Goal: Task Accomplishment & Management: Manage account settings

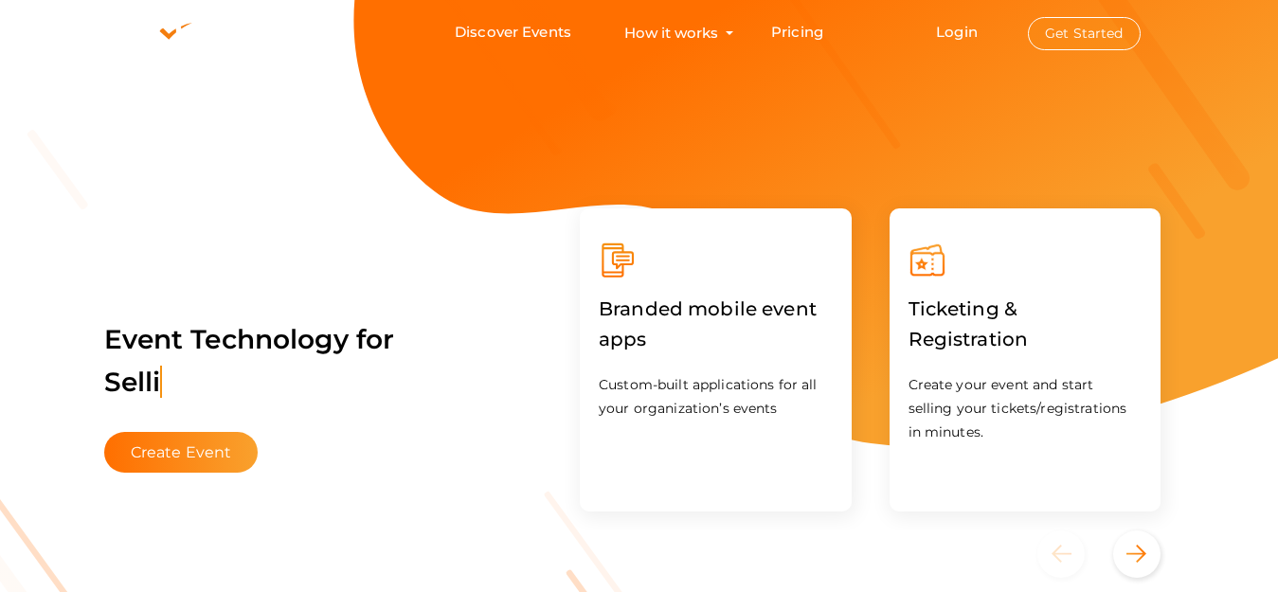
click at [1111, 23] on button "Get Started" at bounding box center [1084, 33] width 113 height 33
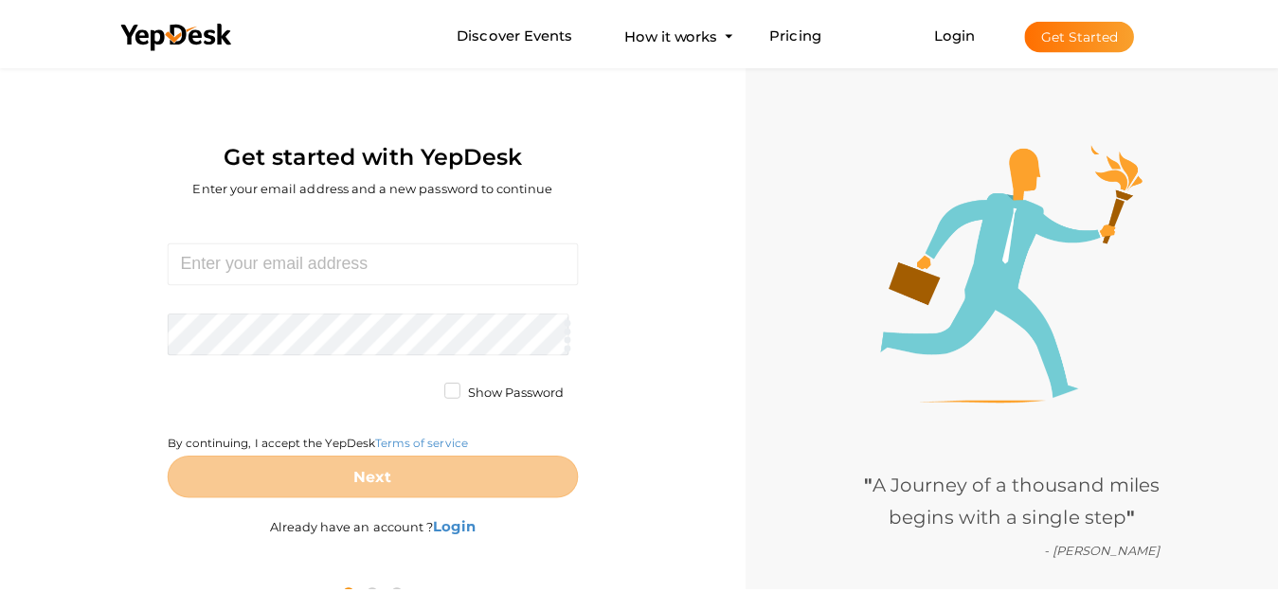
scroll to position [61, 0]
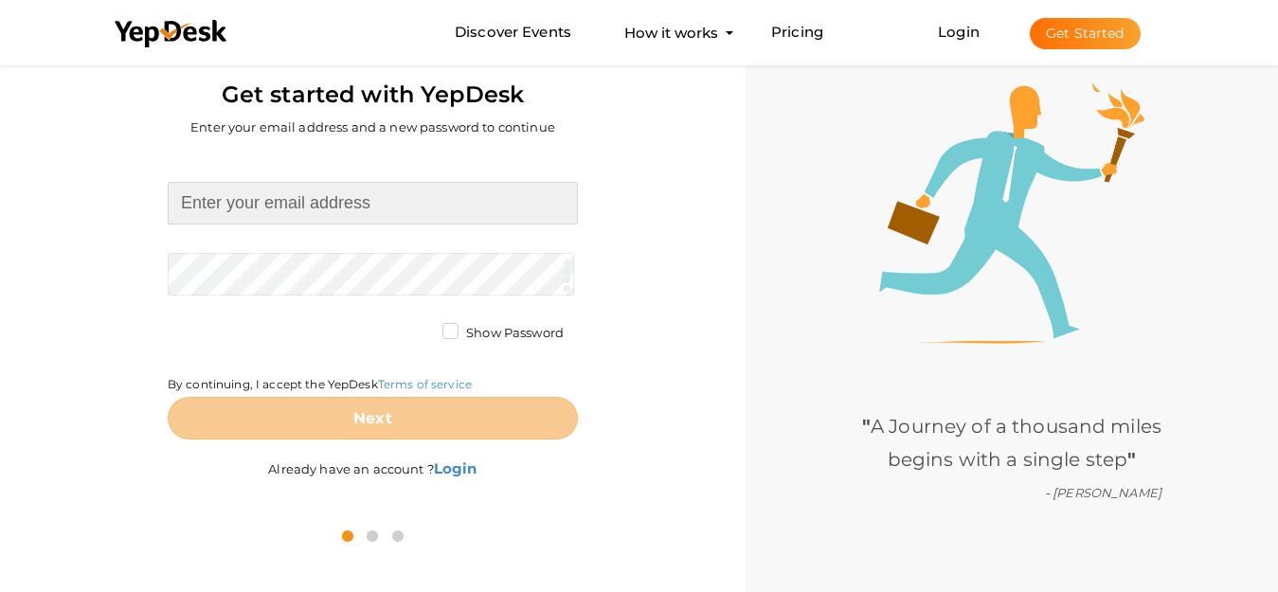
click at [384, 217] on input at bounding box center [373, 203] width 410 height 43
paste input "[EMAIL_ADDRESS][DOMAIN_NAME]"
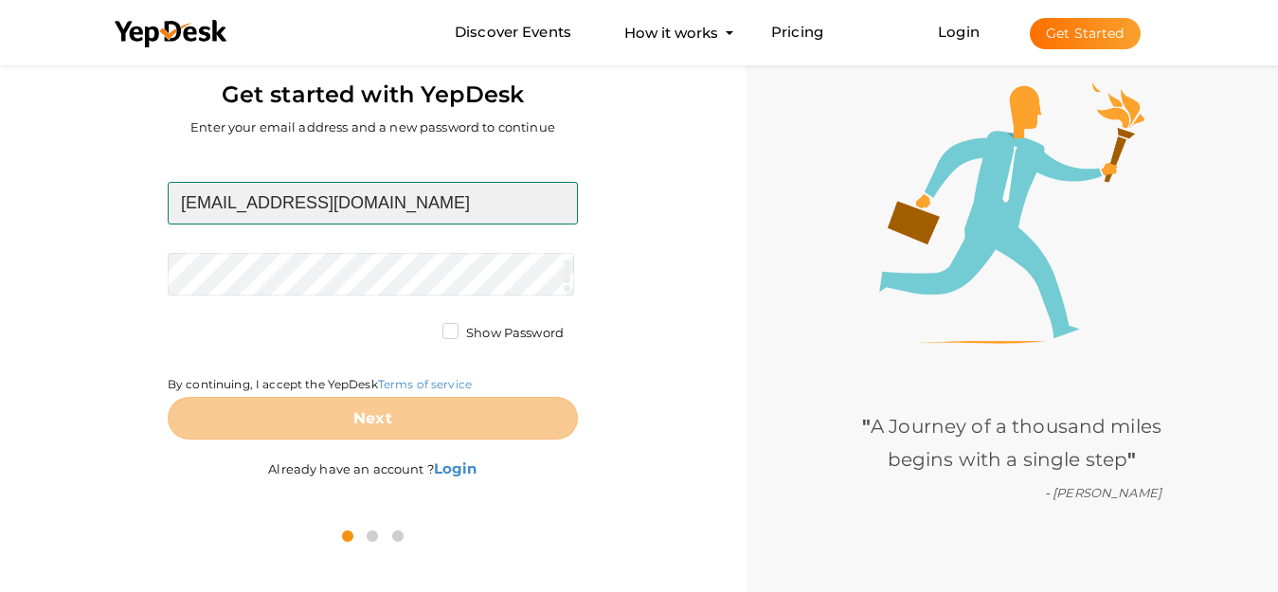
type input "[EMAIL_ADDRESS][DOMAIN_NAME]"
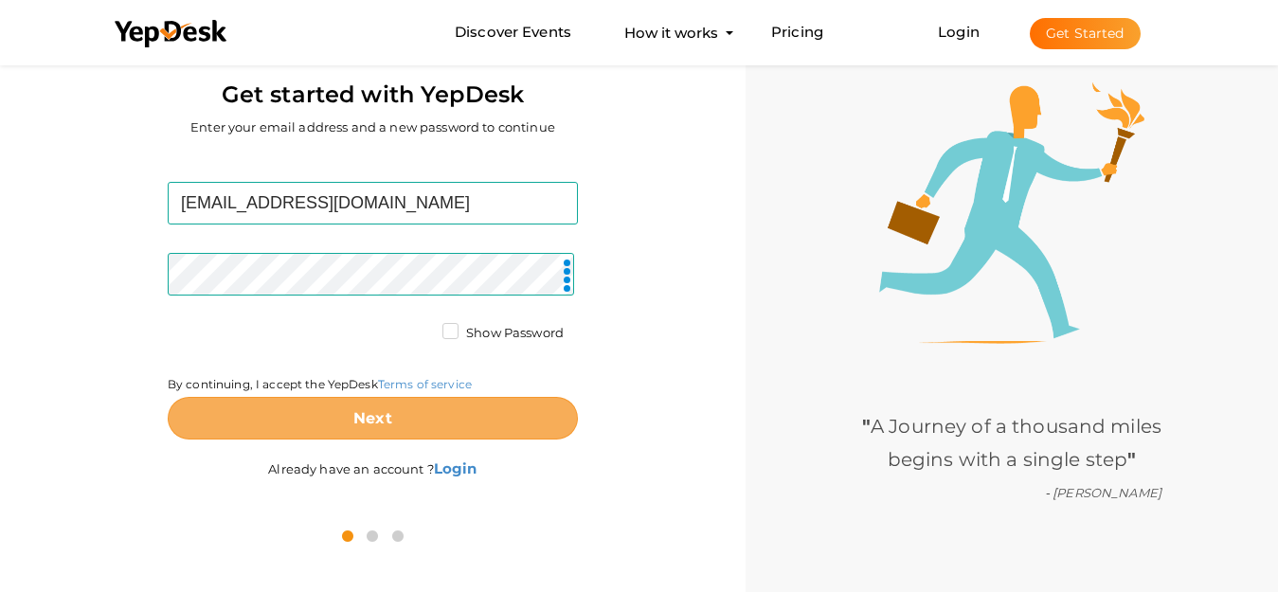
click at [460, 417] on button "Next" at bounding box center [373, 418] width 410 height 43
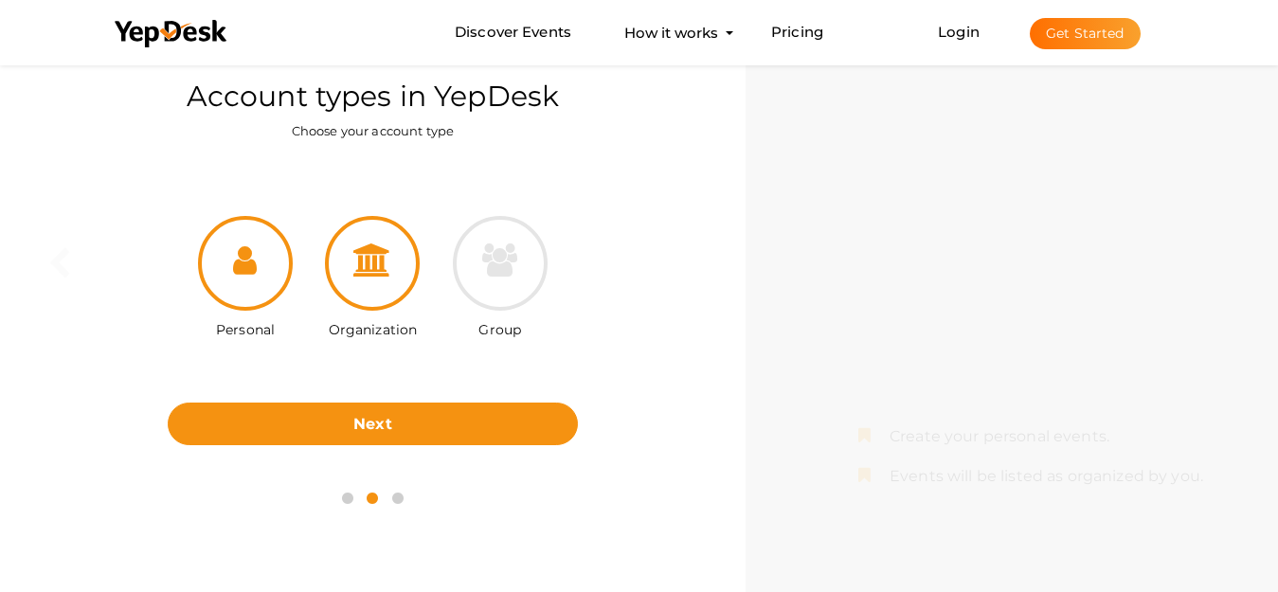
click at [391, 282] on div at bounding box center [372, 263] width 95 height 95
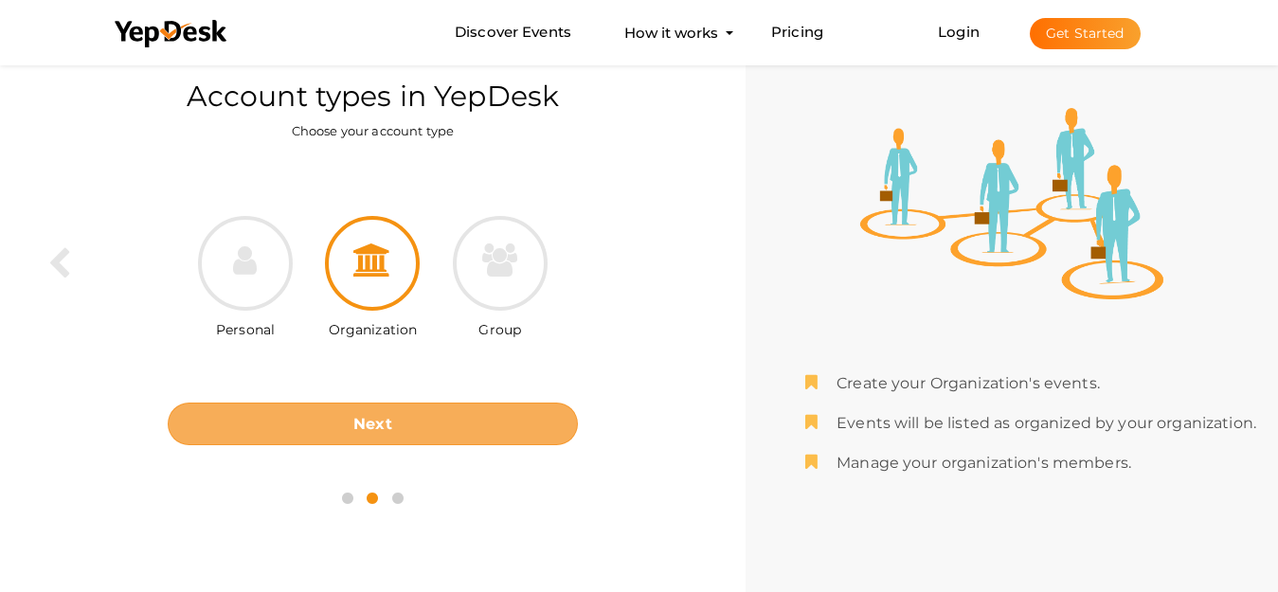
click at [418, 415] on button "Next" at bounding box center [373, 424] width 410 height 43
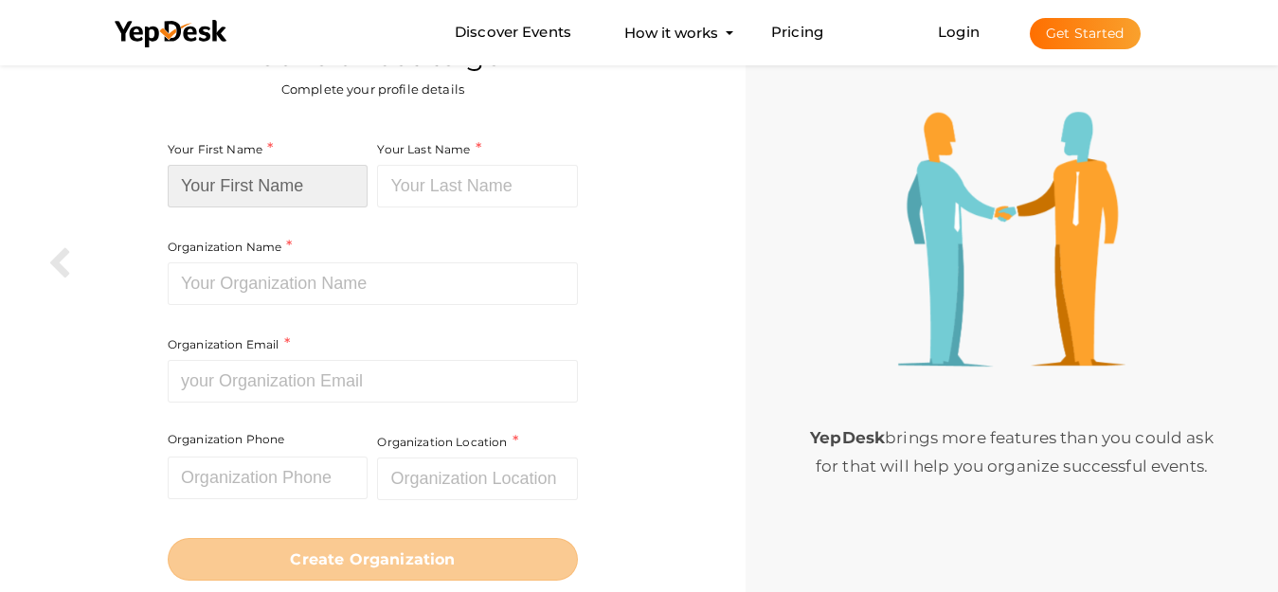
click at [291, 193] on input at bounding box center [268, 186] width 201 height 43
paste input "[PERSON_NAME] [PERSON_NAME]"
type input "[PERSON_NAME] [PERSON_NAME]"
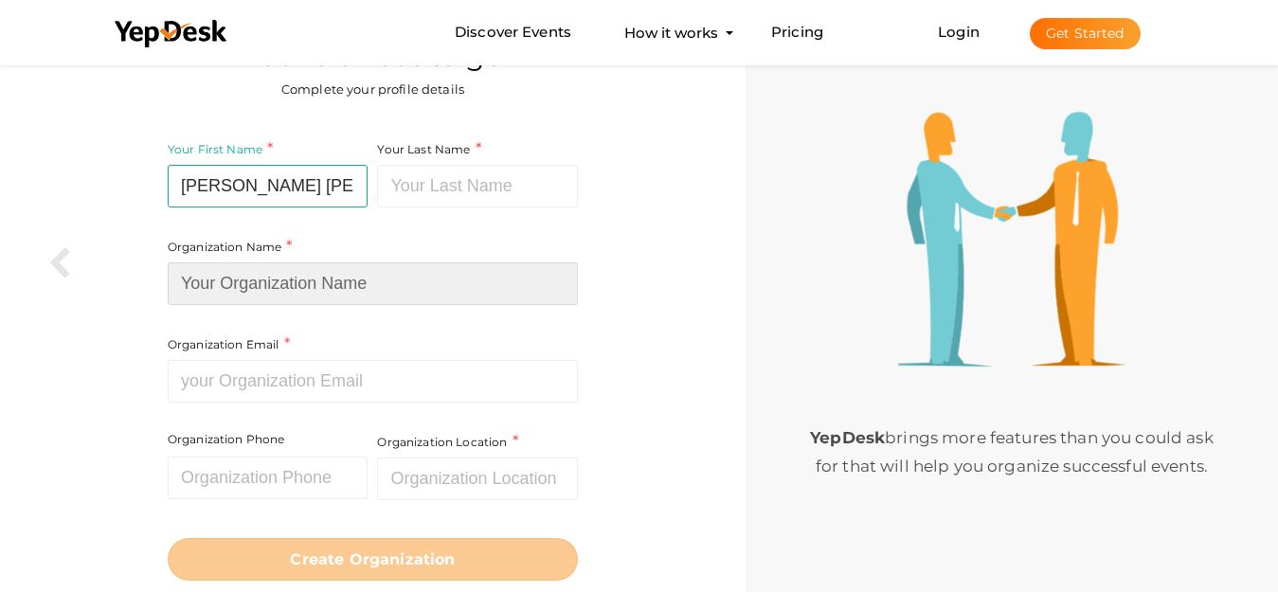
click at [309, 277] on input at bounding box center [373, 283] width 410 height 43
paste input "[PERSON_NAME] [PERSON_NAME]"
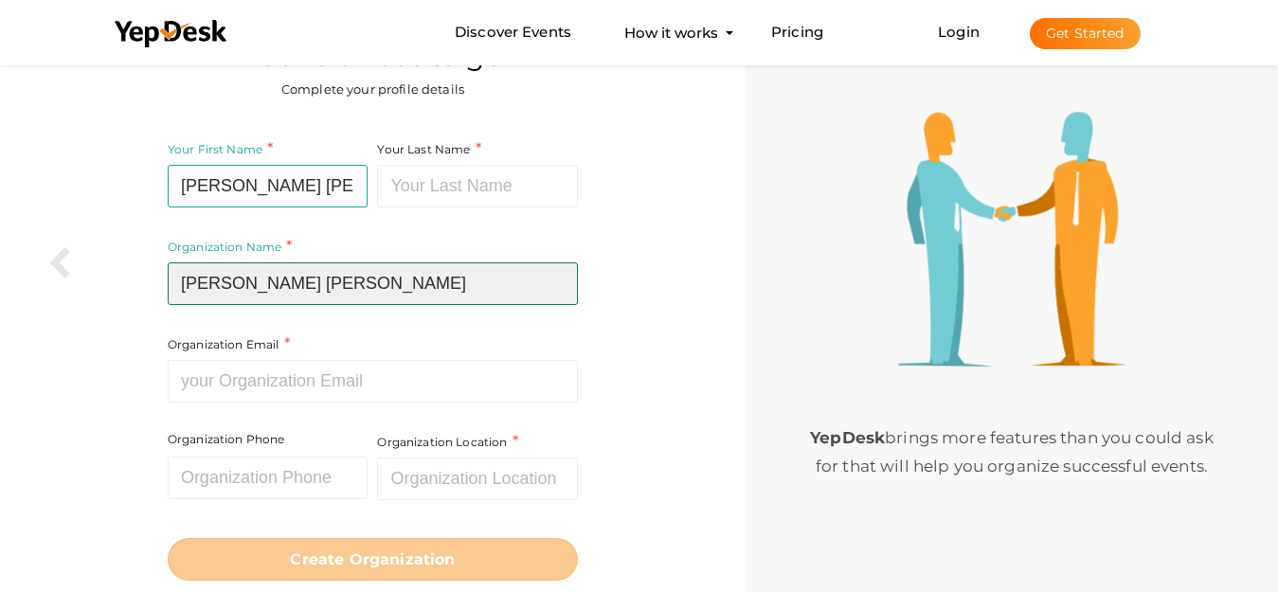
type input "[PERSON_NAME] [PERSON_NAME]"
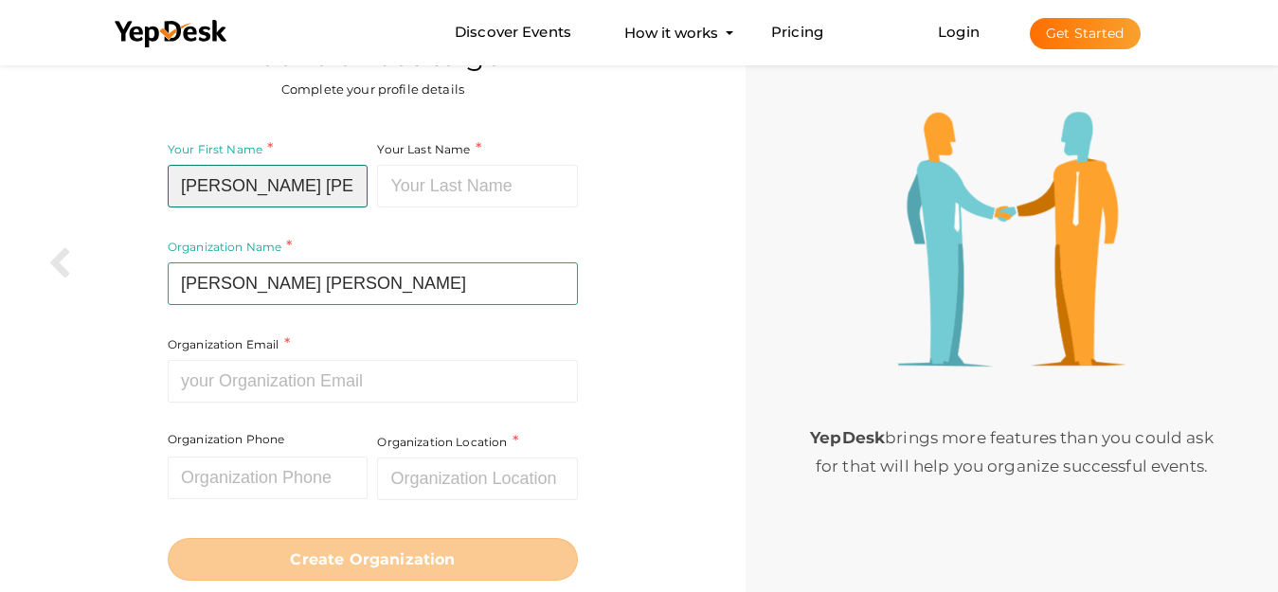
click at [322, 195] on input "Bernstein Polsky" at bounding box center [268, 186] width 201 height 43
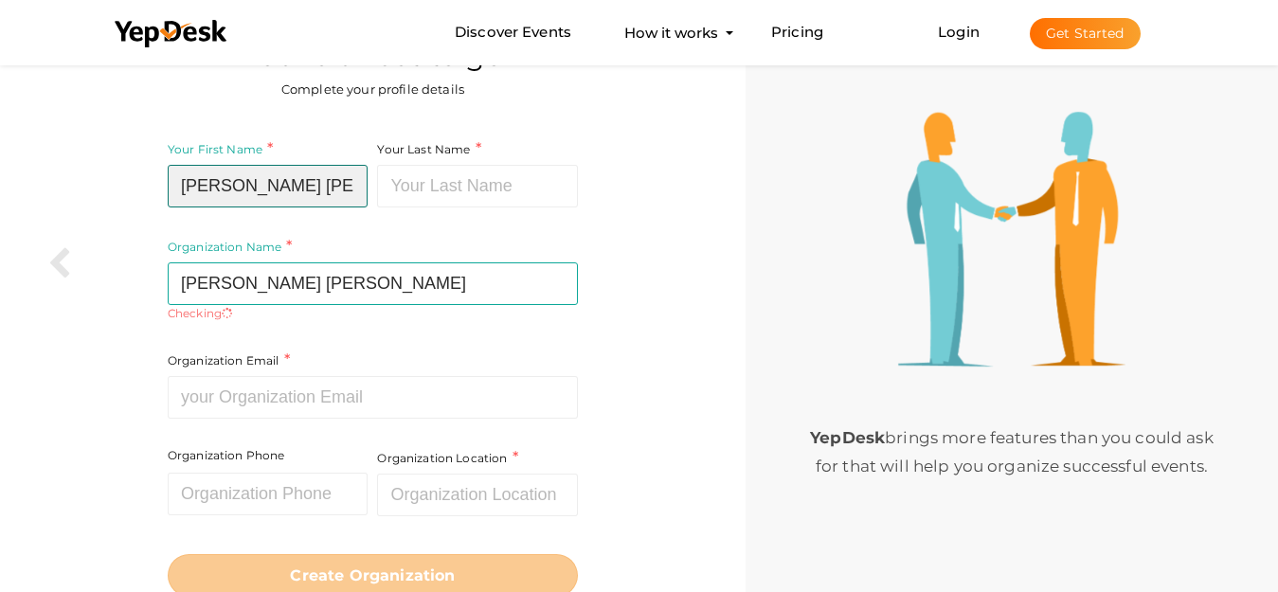
click at [322, 195] on input "[PERSON_NAME] [PERSON_NAME]" at bounding box center [268, 186] width 201 height 43
type input "Bernstein"
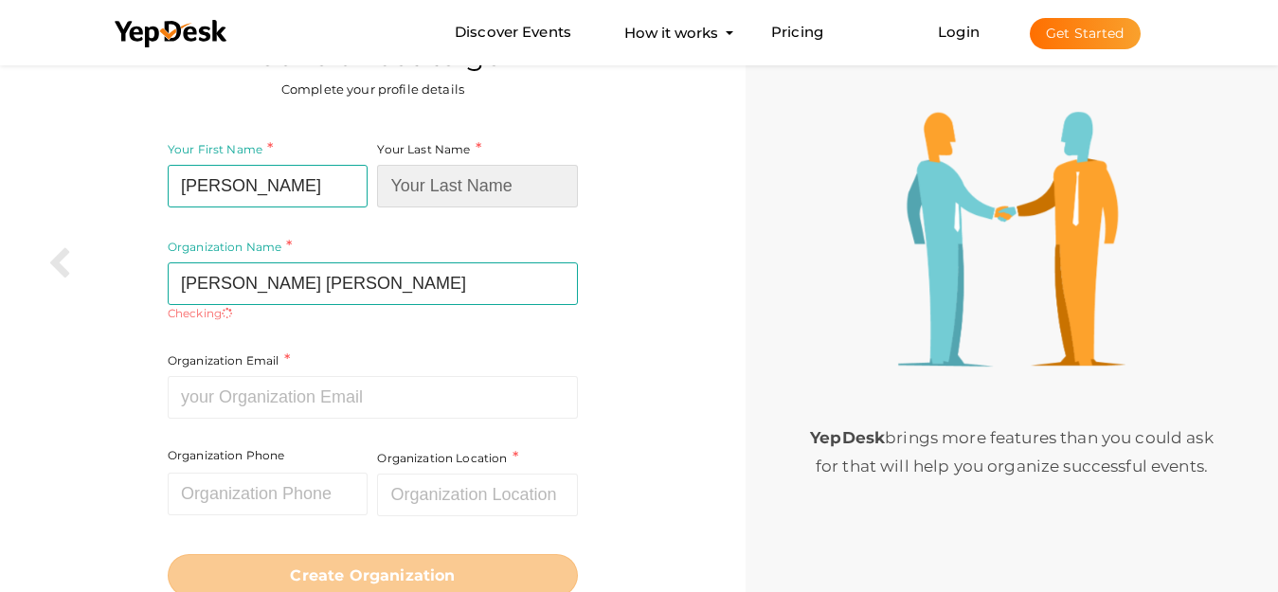
paste input "Polsky"
click at [448, 188] on input "Polsky" at bounding box center [477, 186] width 201 height 43
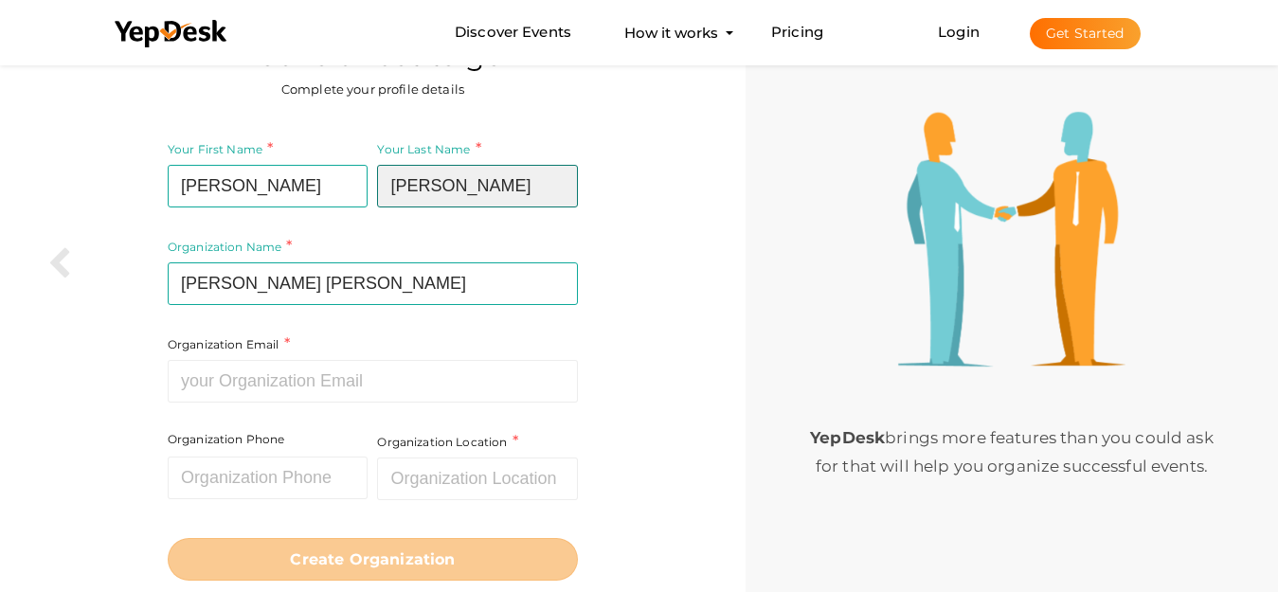
type input "Polsky"
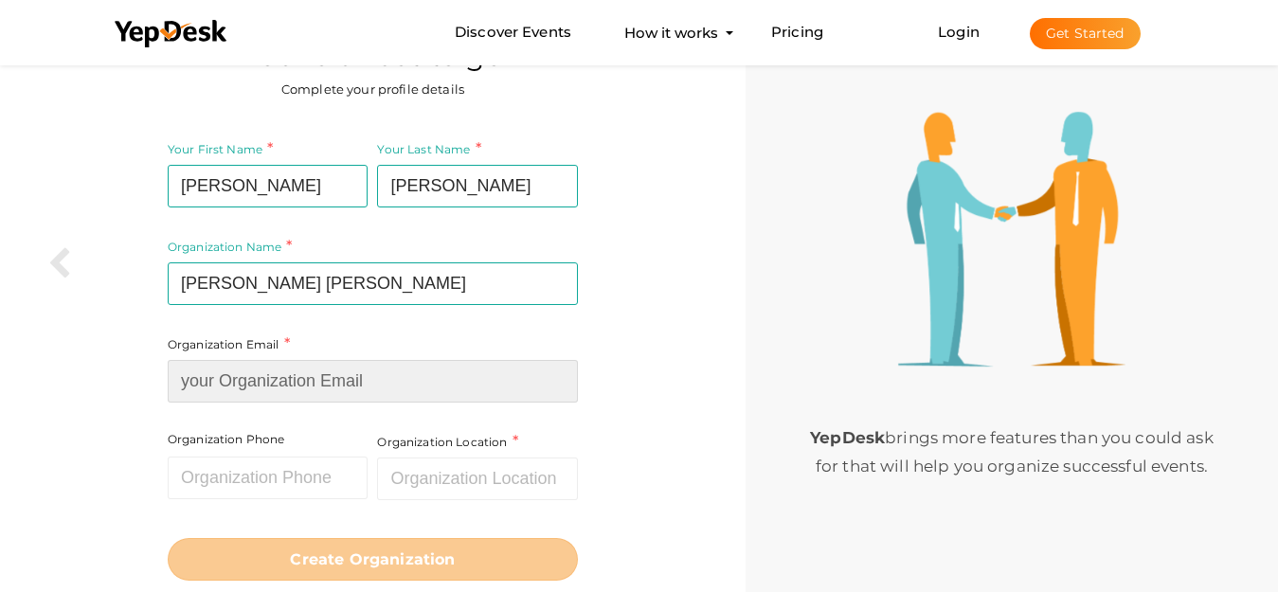
click at [271, 394] on input at bounding box center [373, 381] width 410 height 43
paste input "[EMAIL_ADDRESS][DOMAIN_NAME]"
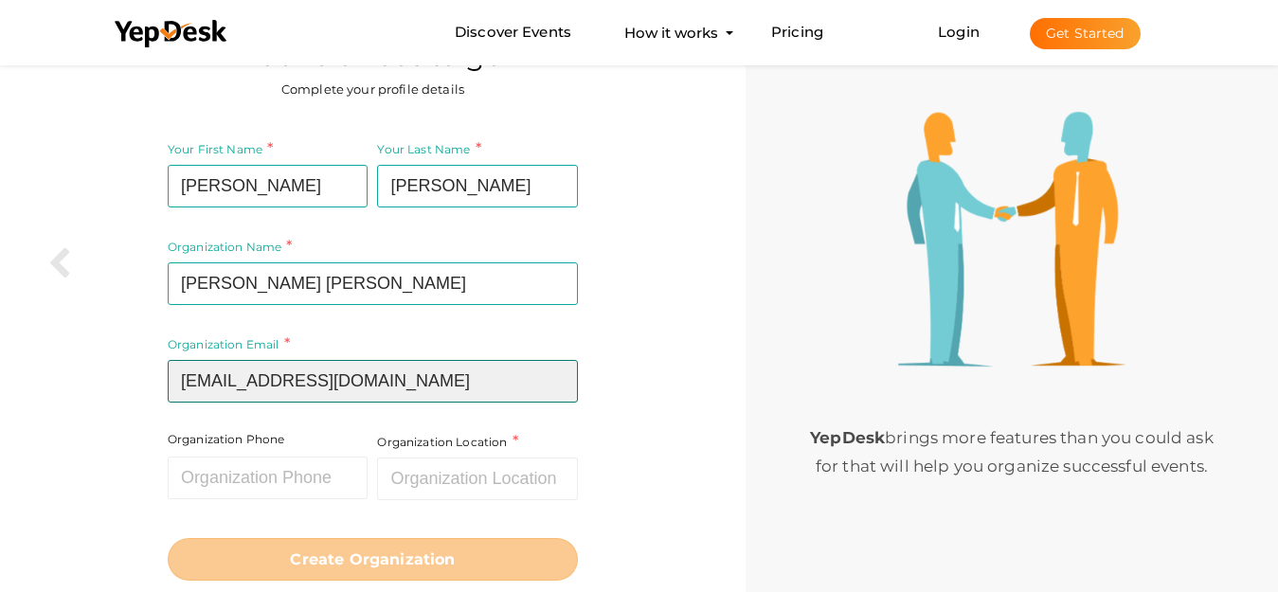
type input "[EMAIL_ADDRESS][DOMAIN_NAME]"
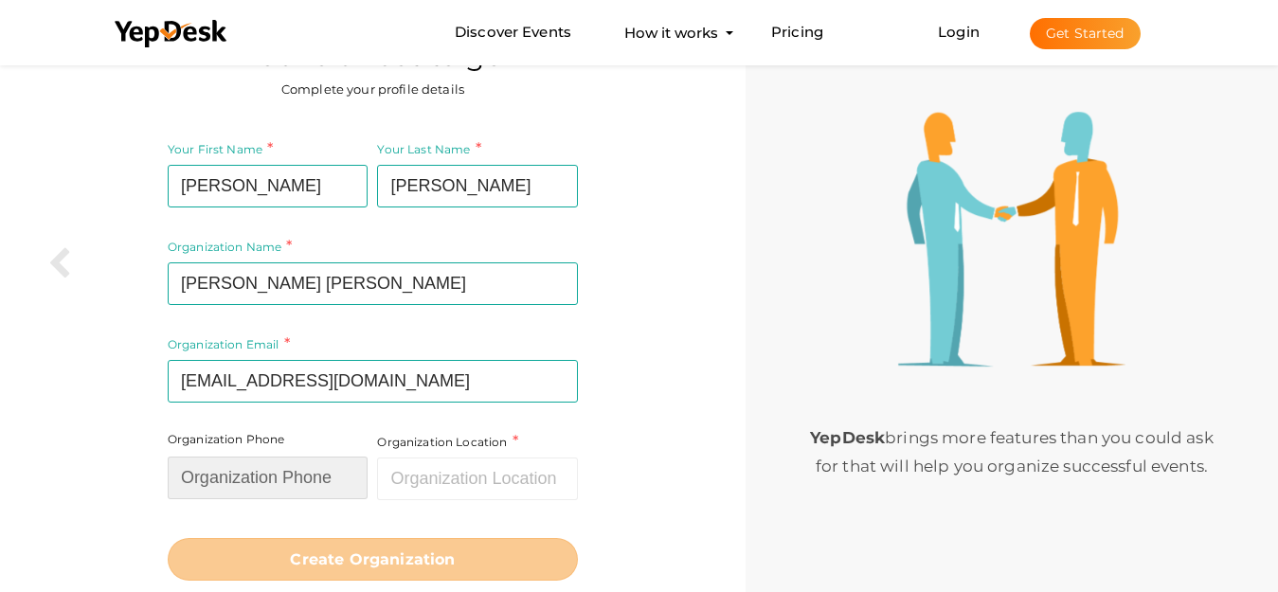
paste input "5618611818"
type input "5618611818"
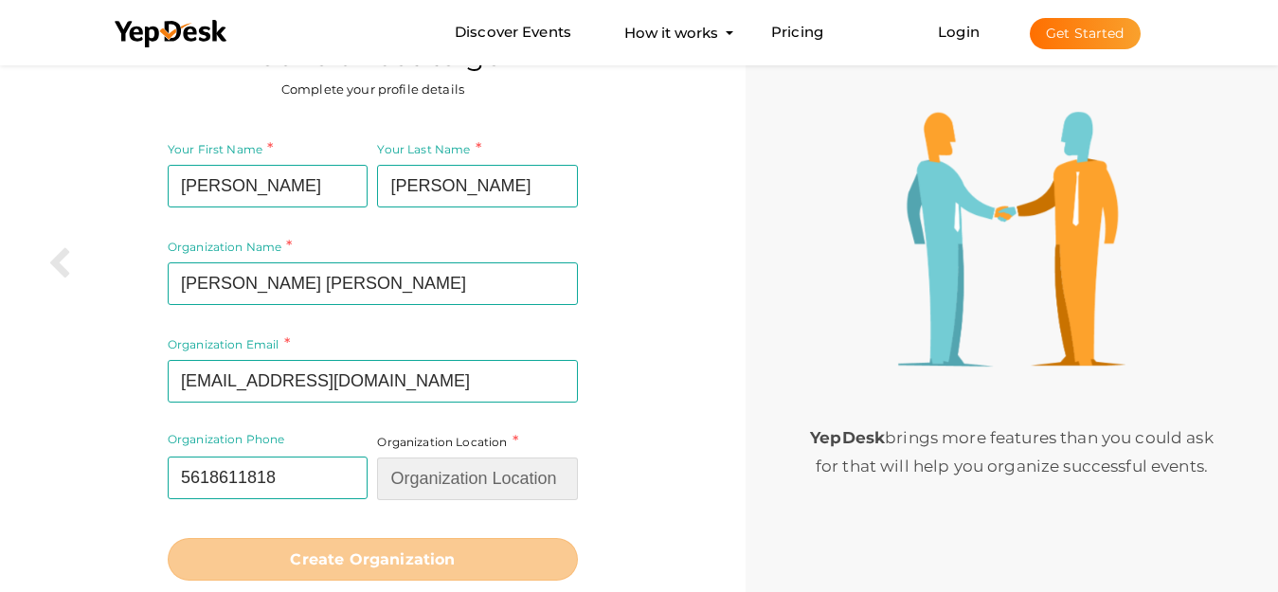
click at [431, 469] on input "text" at bounding box center [477, 479] width 201 height 43
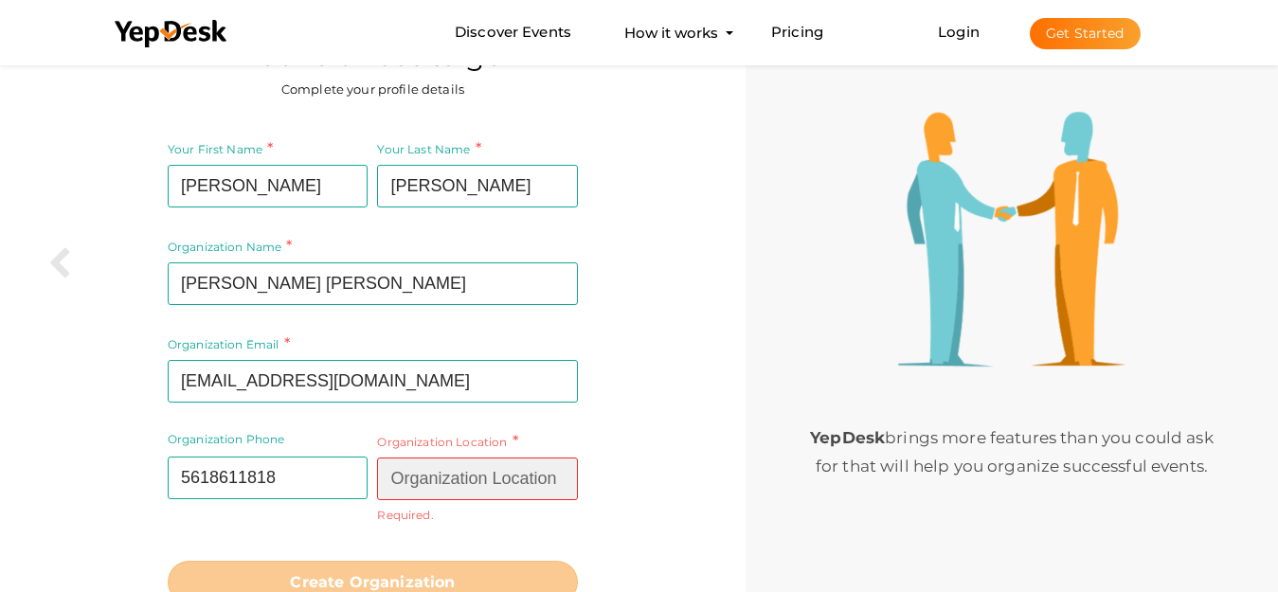
paste input "Boca Raton, FL 33432"
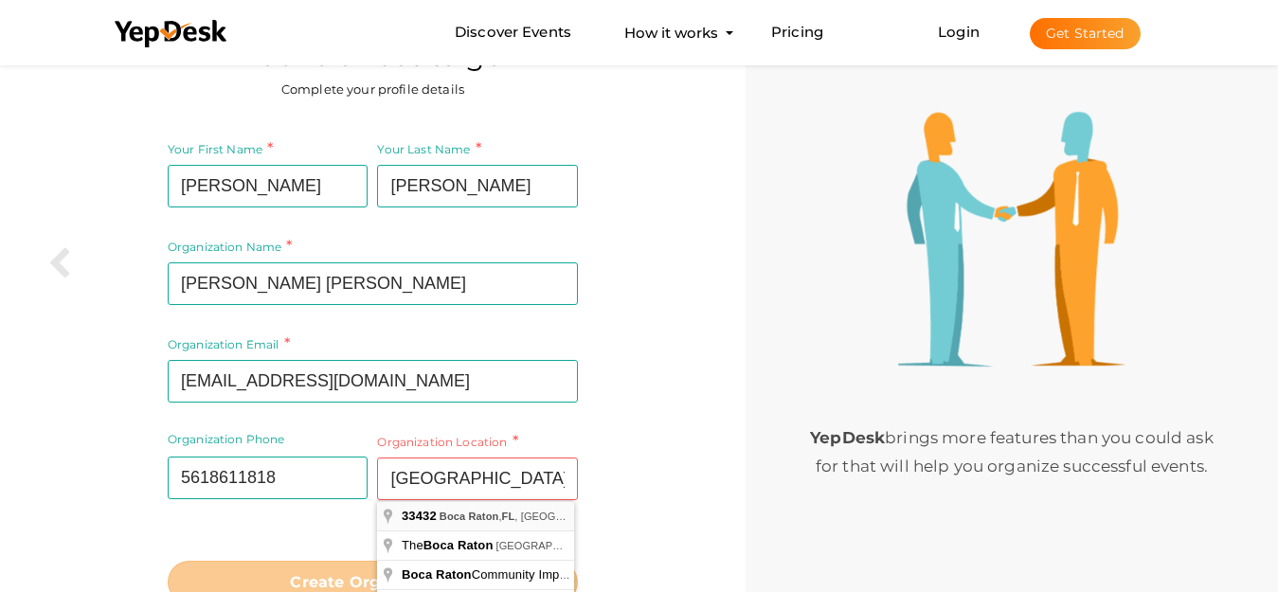
type input "Boca Raton, FL 33432, USA"
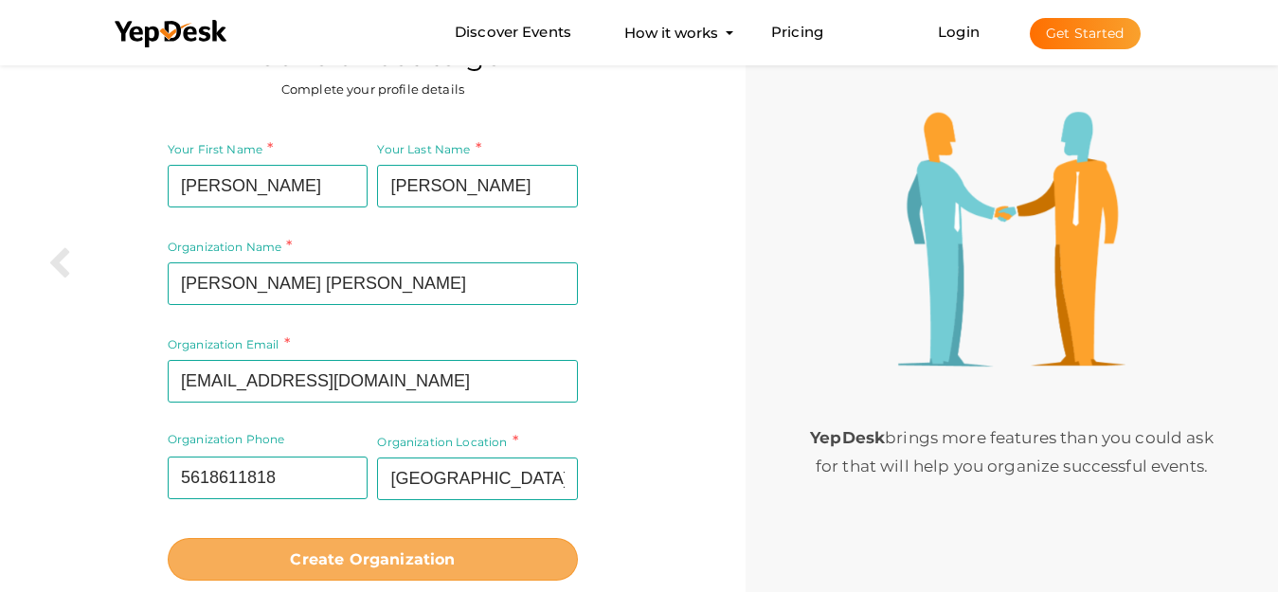
click at [397, 550] on b "Create Organization" at bounding box center [372, 559] width 165 height 18
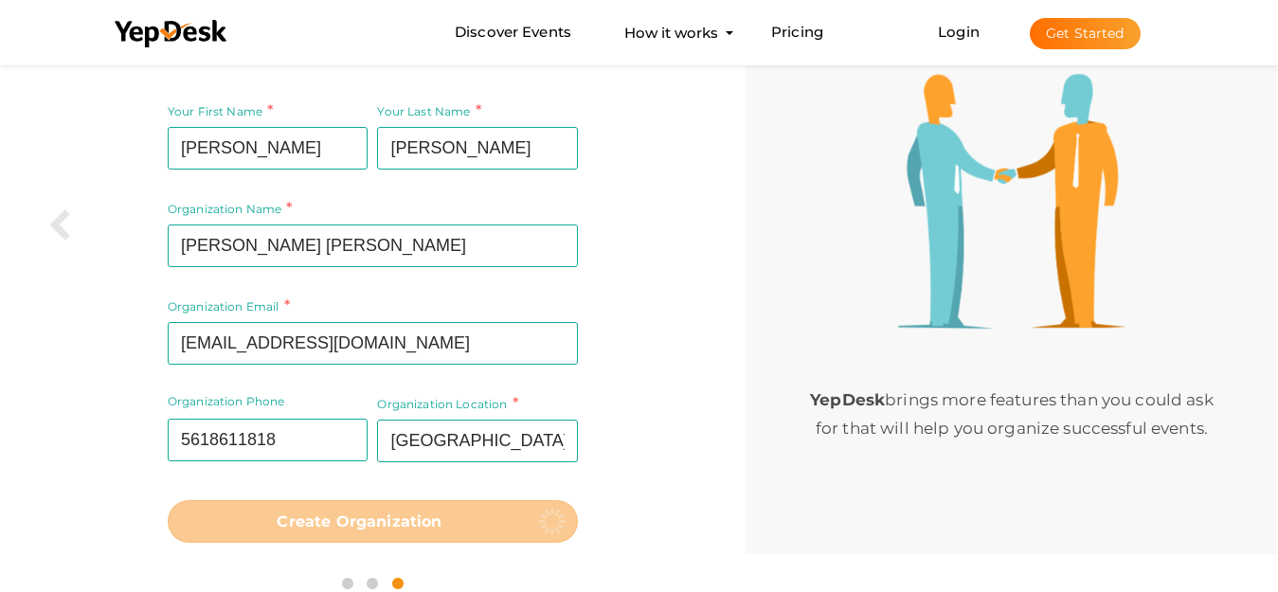
scroll to position [119, 0]
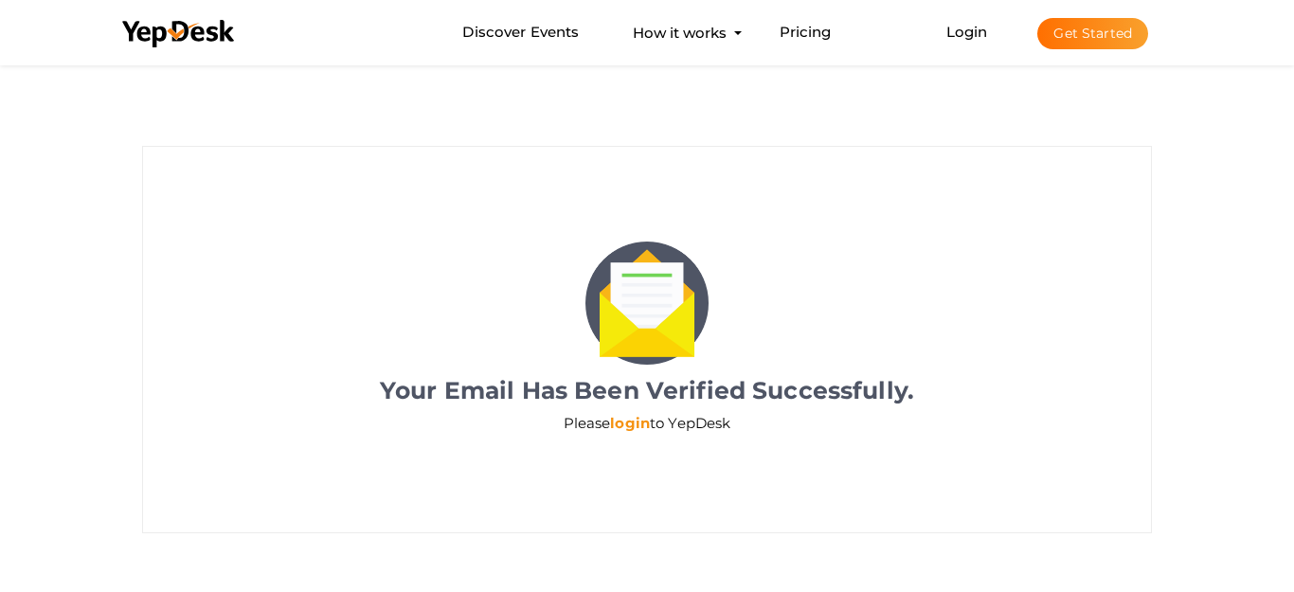
click at [630, 425] on link "login" at bounding box center [630, 423] width 40 height 18
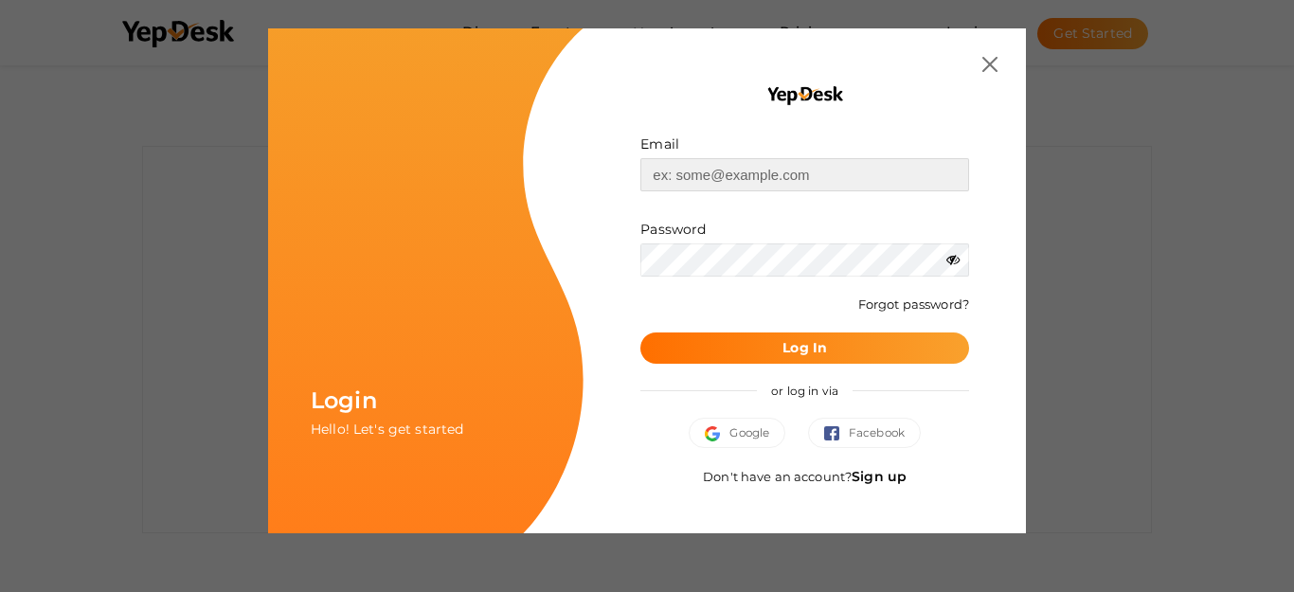
click at [750, 171] on input "text" at bounding box center [804, 174] width 329 height 33
paste input "[EMAIL_ADDRESS][DOMAIN_NAME]"
type input "[EMAIL_ADDRESS][DOMAIN_NAME]"
click at [802, 350] on b "Log In" at bounding box center [805, 347] width 45 height 17
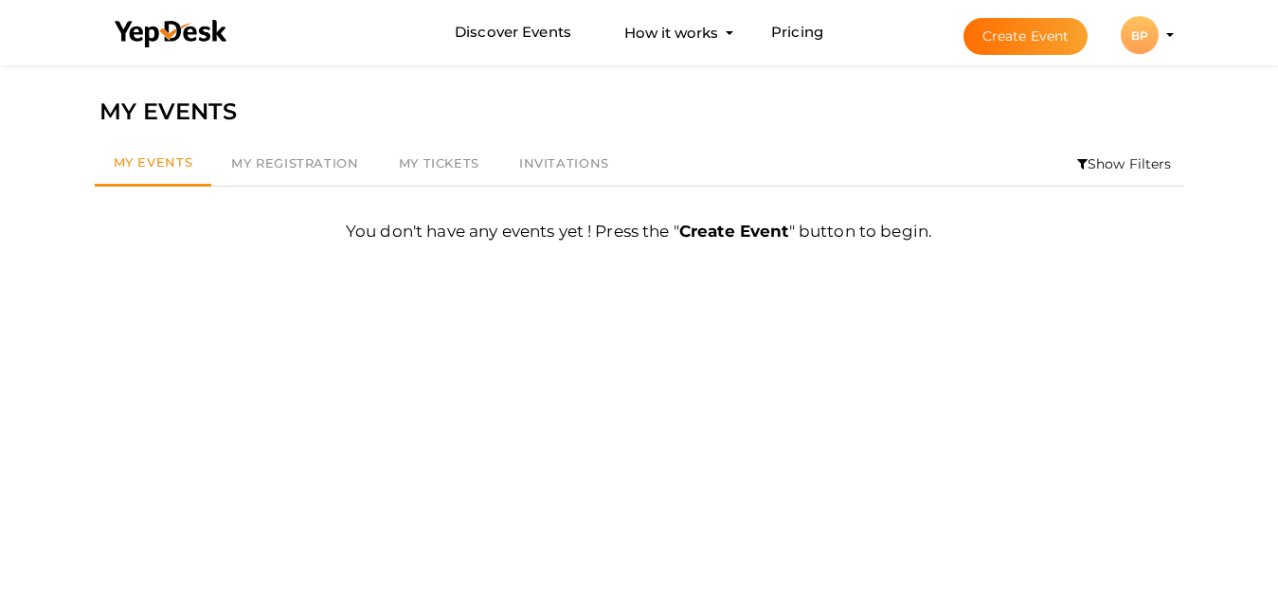
click at [1158, 39] on div "BP" at bounding box center [1140, 35] width 38 height 38
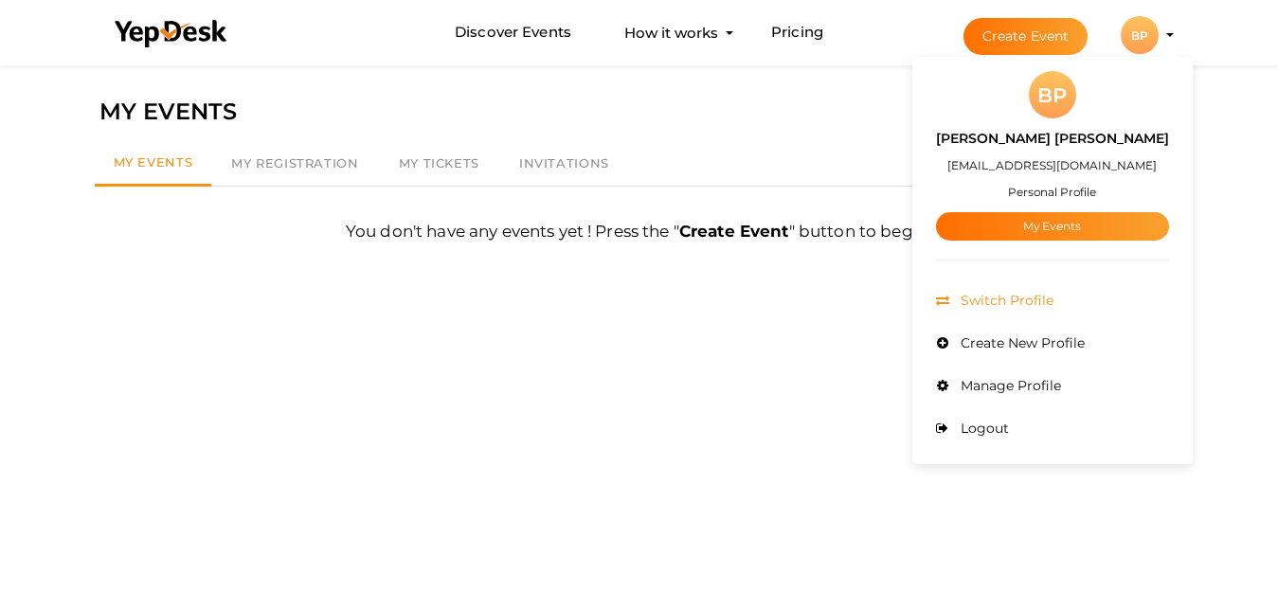
click at [1019, 299] on span "Switch Profile" at bounding box center [1005, 300] width 98 height 17
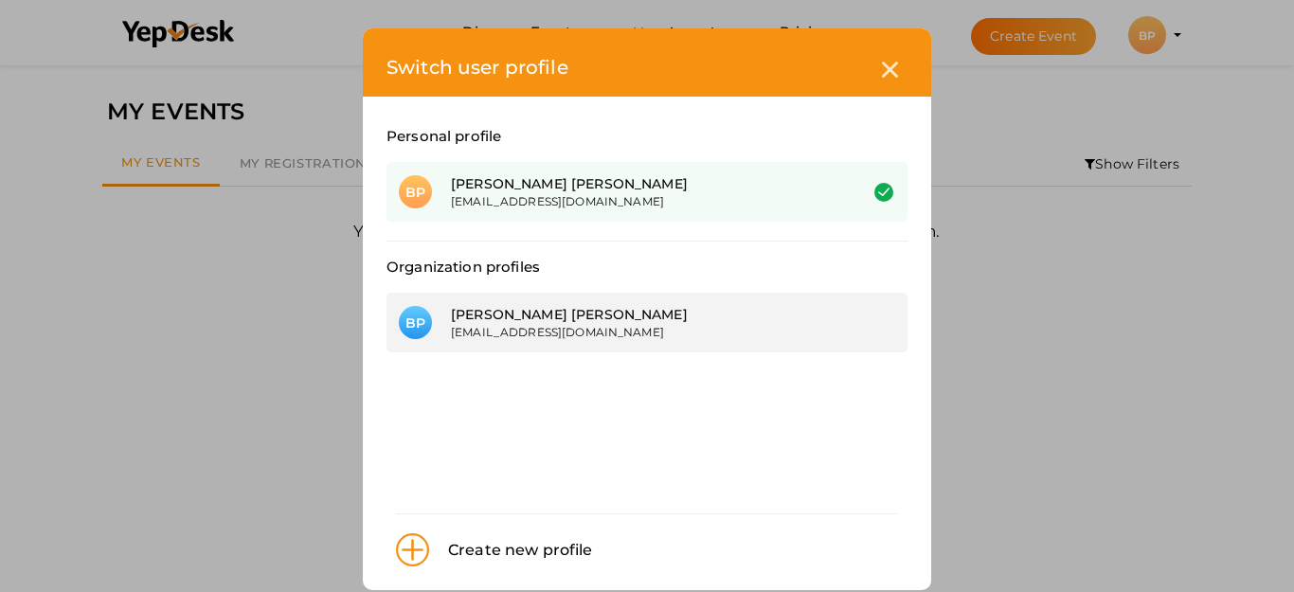
click at [675, 331] on div "[EMAIL_ADDRESS][DOMAIN_NAME]" at bounding box center [640, 332] width 378 height 16
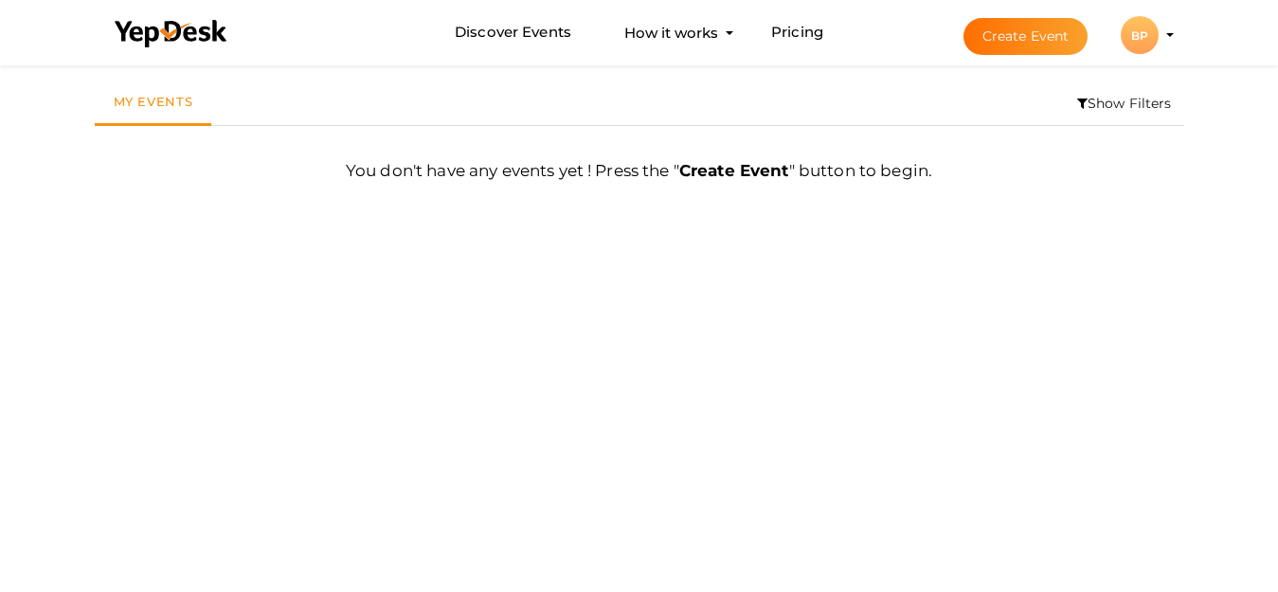
scroll to position [61, 0]
click at [1150, 45] on div "BP" at bounding box center [1140, 35] width 38 height 38
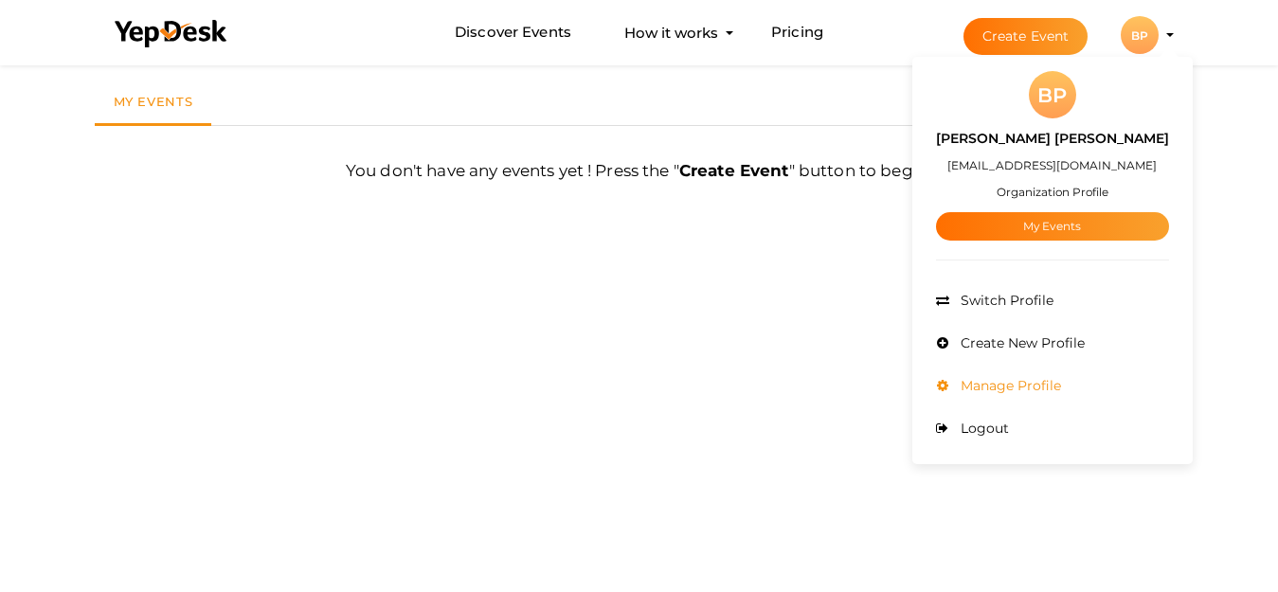
click at [1026, 389] on span "Manage Profile" at bounding box center [1008, 385] width 105 height 17
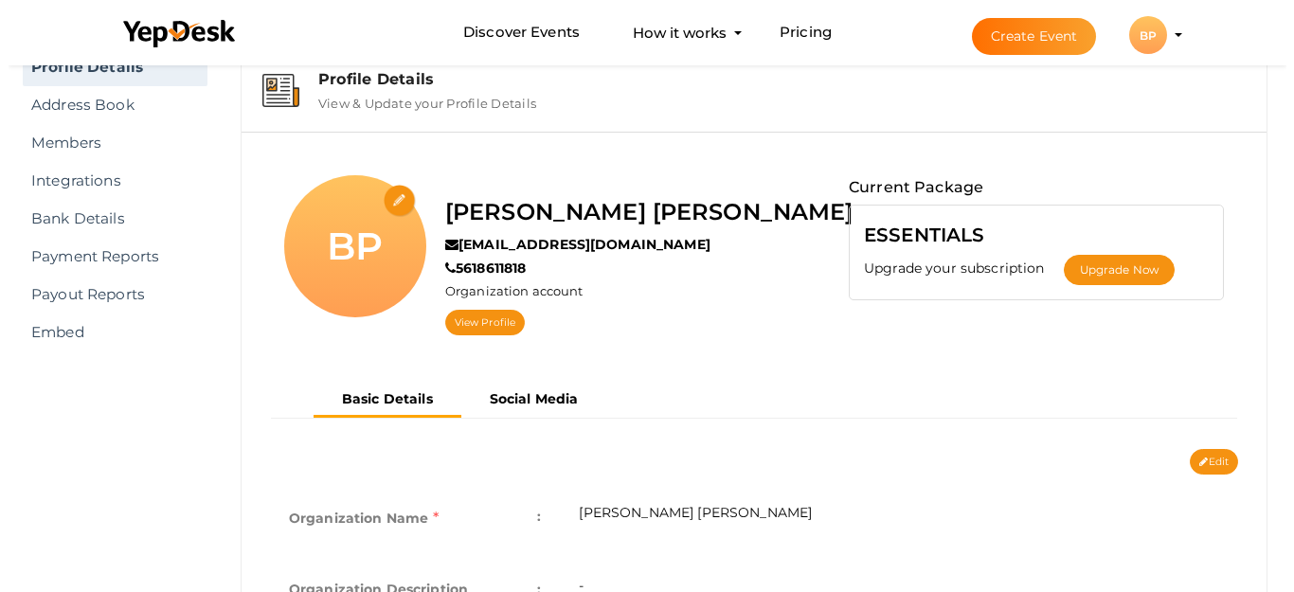
scroll to position [61, 0]
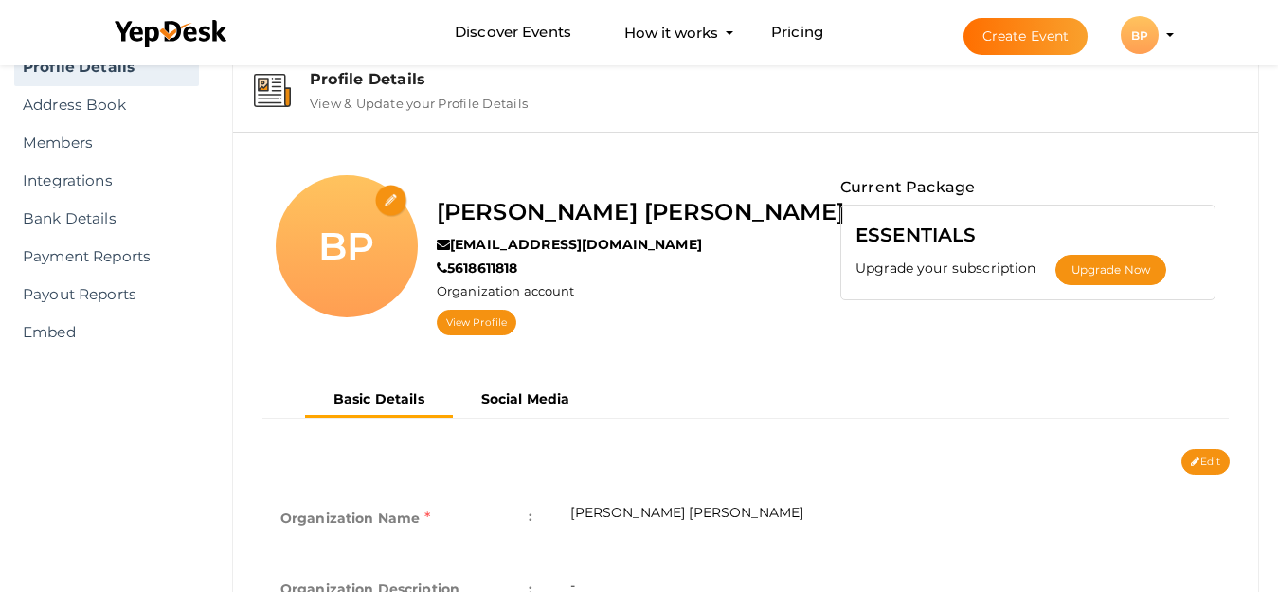
click at [378, 198] on input "file" at bounding box center [391, 201] width 33 height 33
type input "C:\fakepath\logoo.jpg"
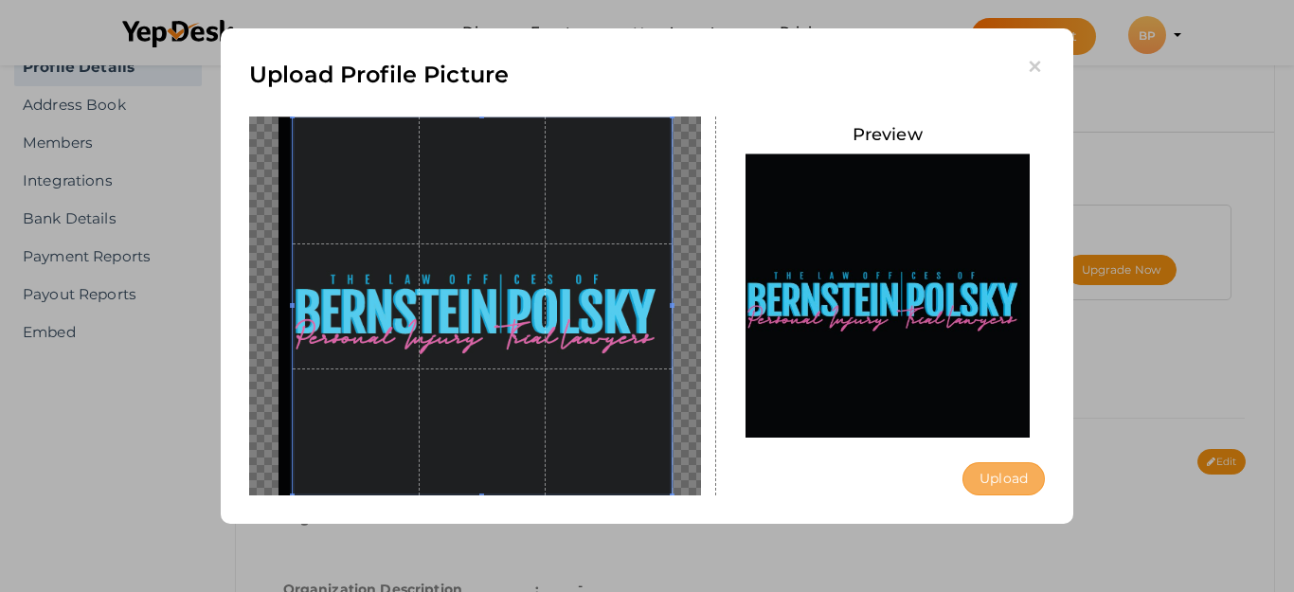
click at [993, 468] on button "Upload" at bounding box center [1004, 478] width 82 height 33
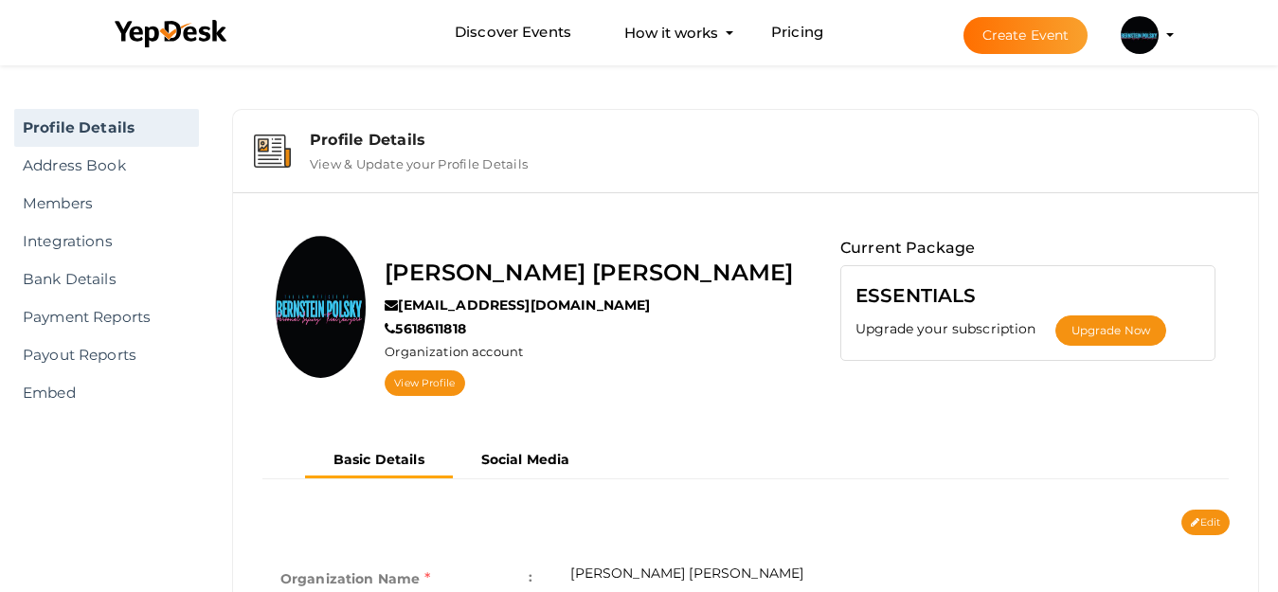
scroll to position [61, 0]
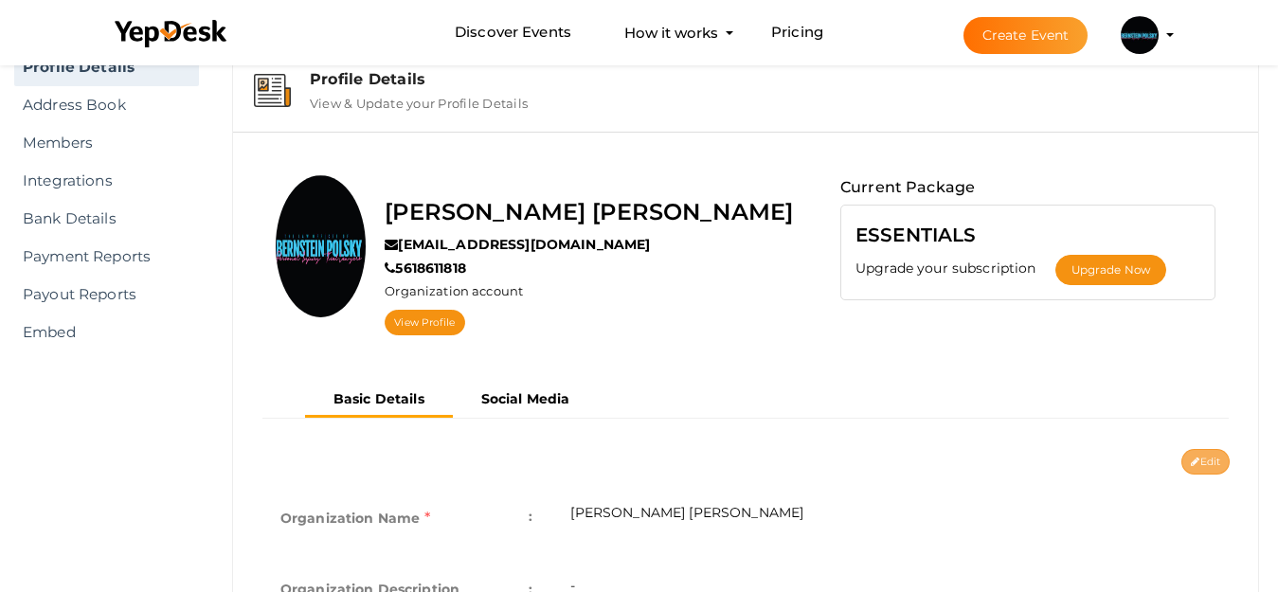
click at [1200, 455] on button "Edit" at bounding box center [1205, 462] width 48 height 26
type input "[PERSON_NAME] [PERSON_NAME]"
type input "[EMAIL_ADDRESS][DOMAIN_NAME]"
type input "5618611818"
select select "9"
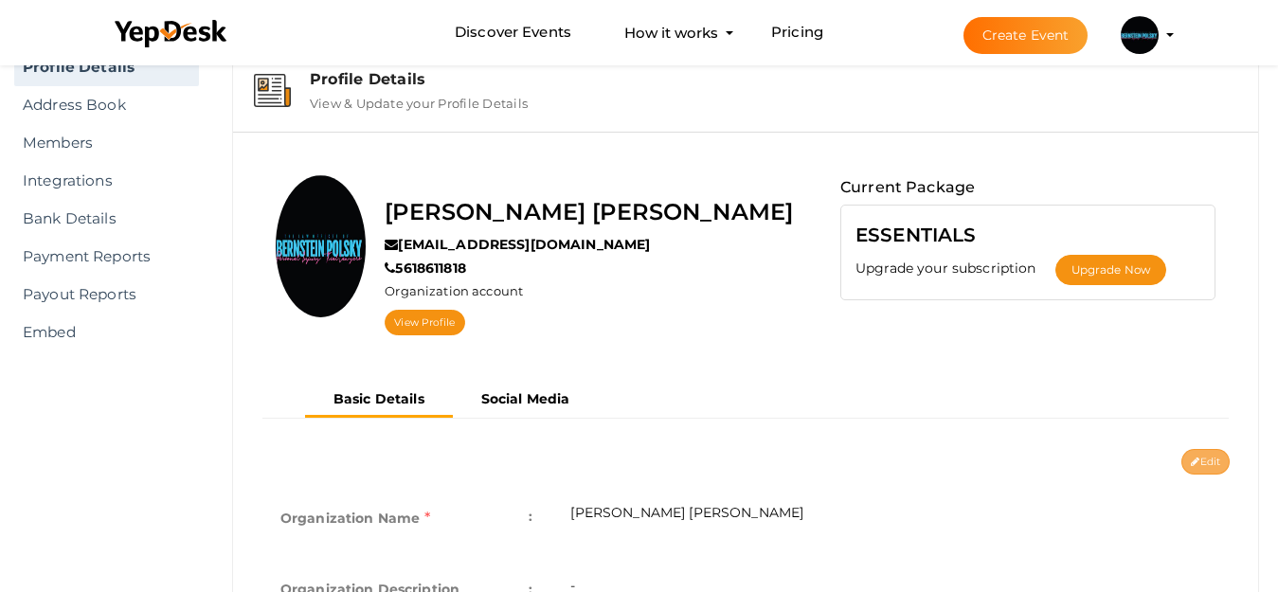
type input "[GEOGRAPHIC_DATA], [GEOGRAPHIC_DATA]"
type input "Bernstein Polsky1"
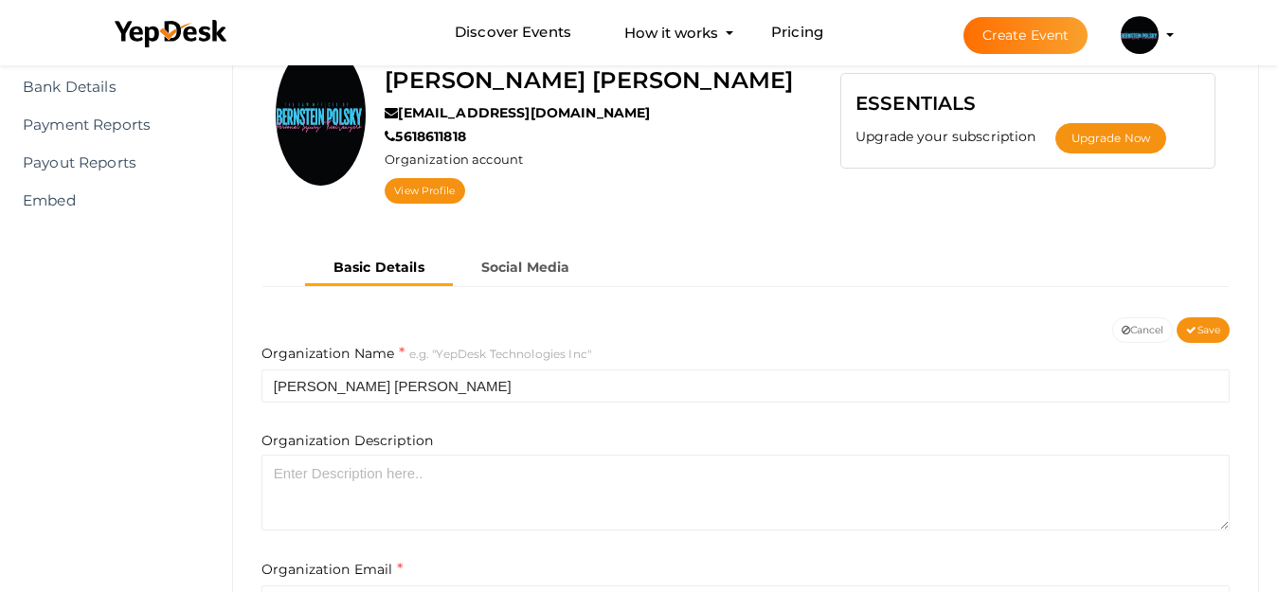
scroll to position [250, 0]
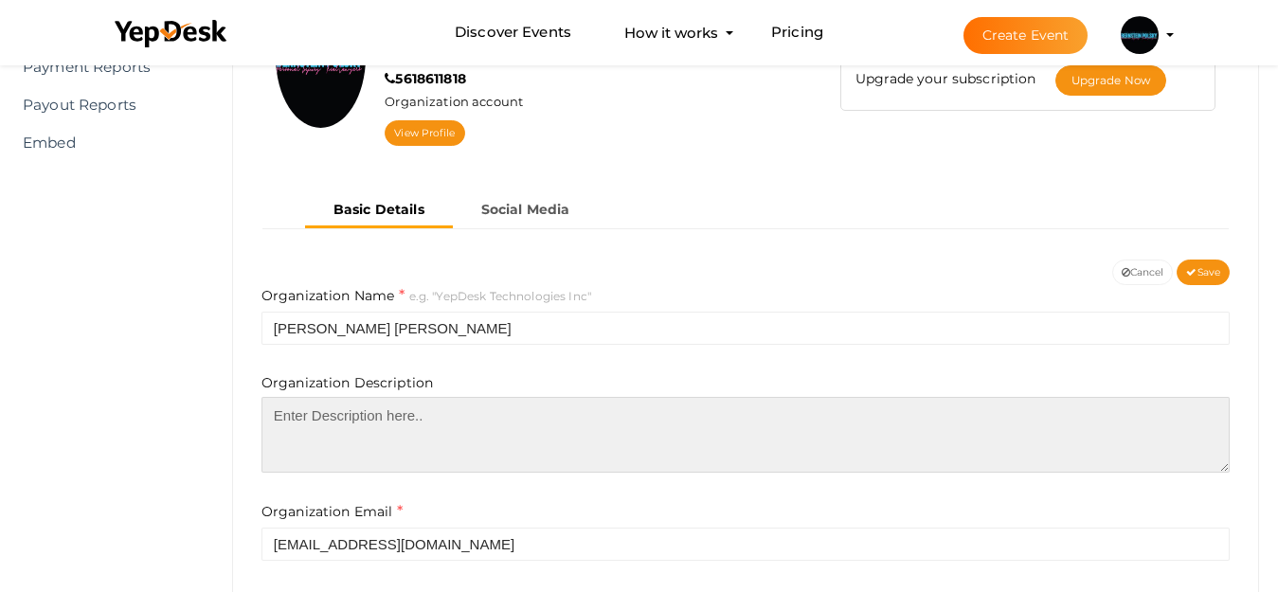
click at [419, 412] on textarea at bounding box center [745, 435] width 968 height 76
paste textarea "Bernstein Polsky is a leading law firm known for its skilled and aggressive <a …"
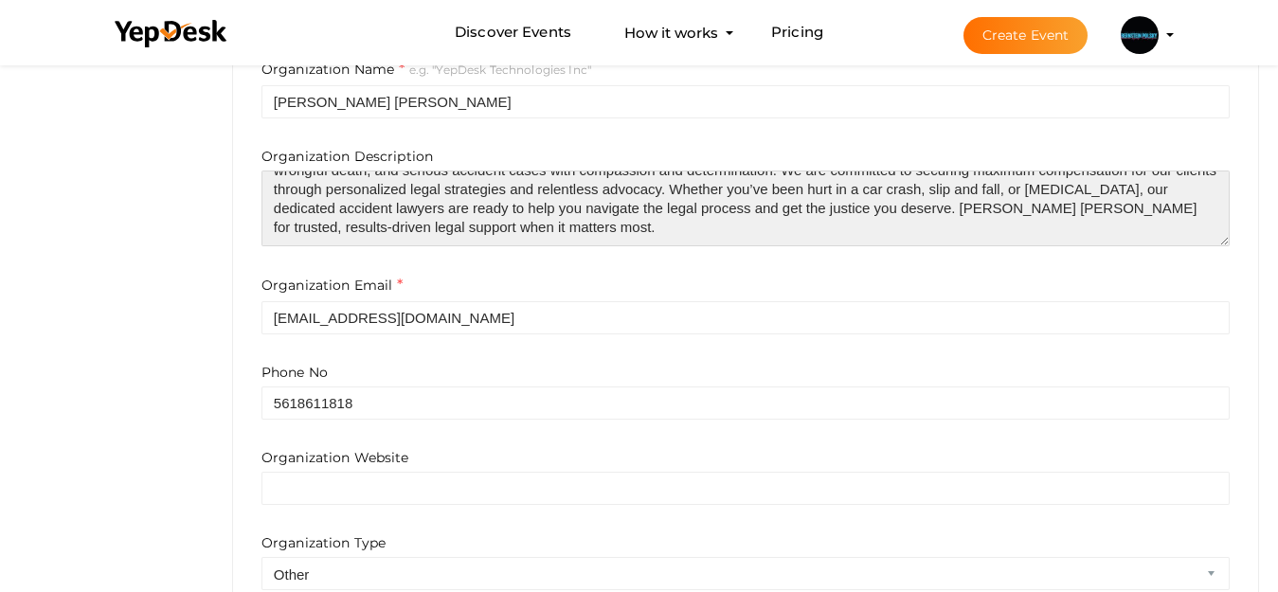
scroll to position [534, 0]
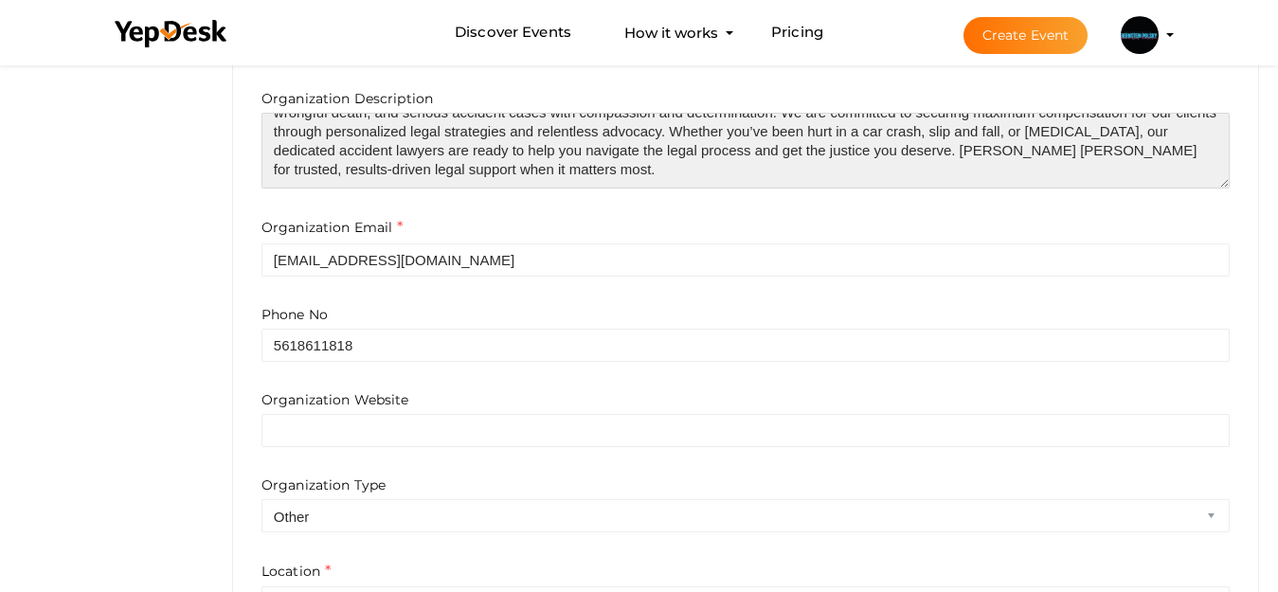
type textarea "Bernstein Polsky is a leading law firm known for its skilled and aggressive <a …"
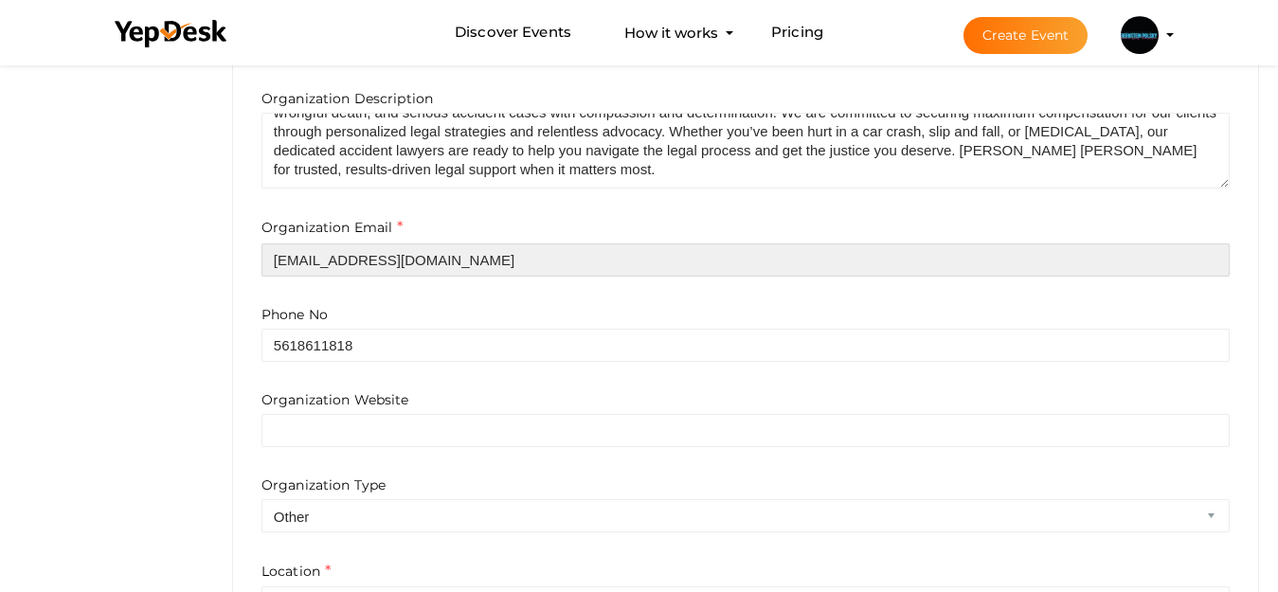
click at [513, 272] on input "[EMAIL_ADDRESS][DOMAIN_NAME]" at bounding box center [745, 259] width 968 height 33
paste input "info@bpinjury"
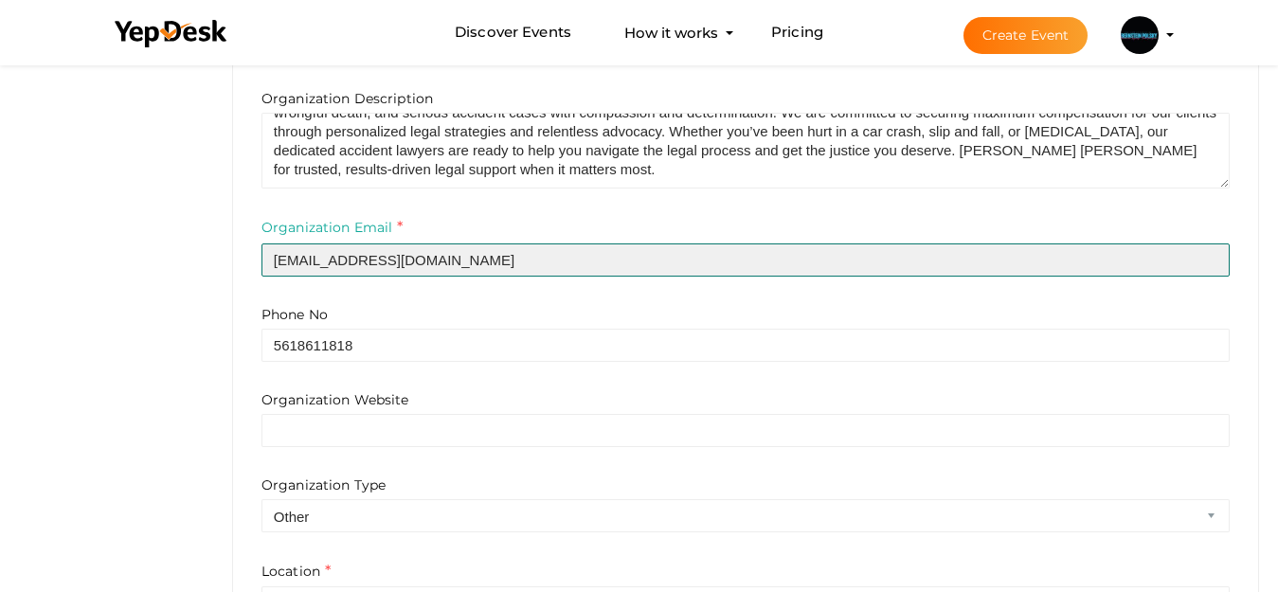
type input "[EMAIL_ADDRESS][DOMAIN_NAME]"
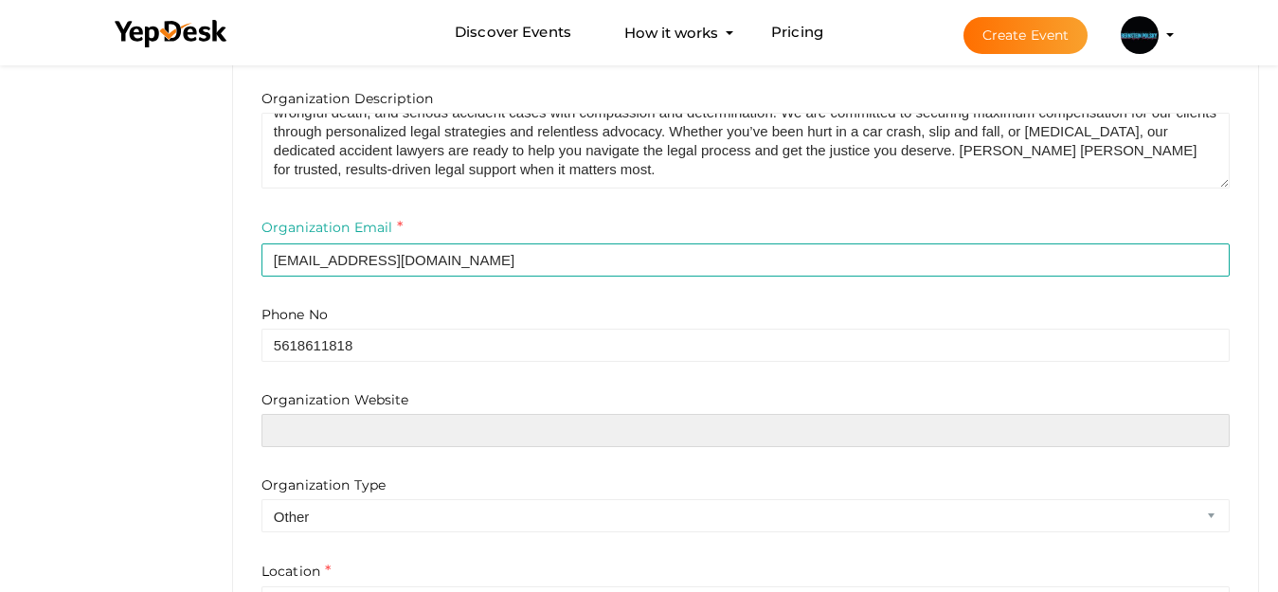
click at [310, 439] on input "text" at bounding box center [745, 430] width 968 height 33
paste input "https://bpinjury.com/"
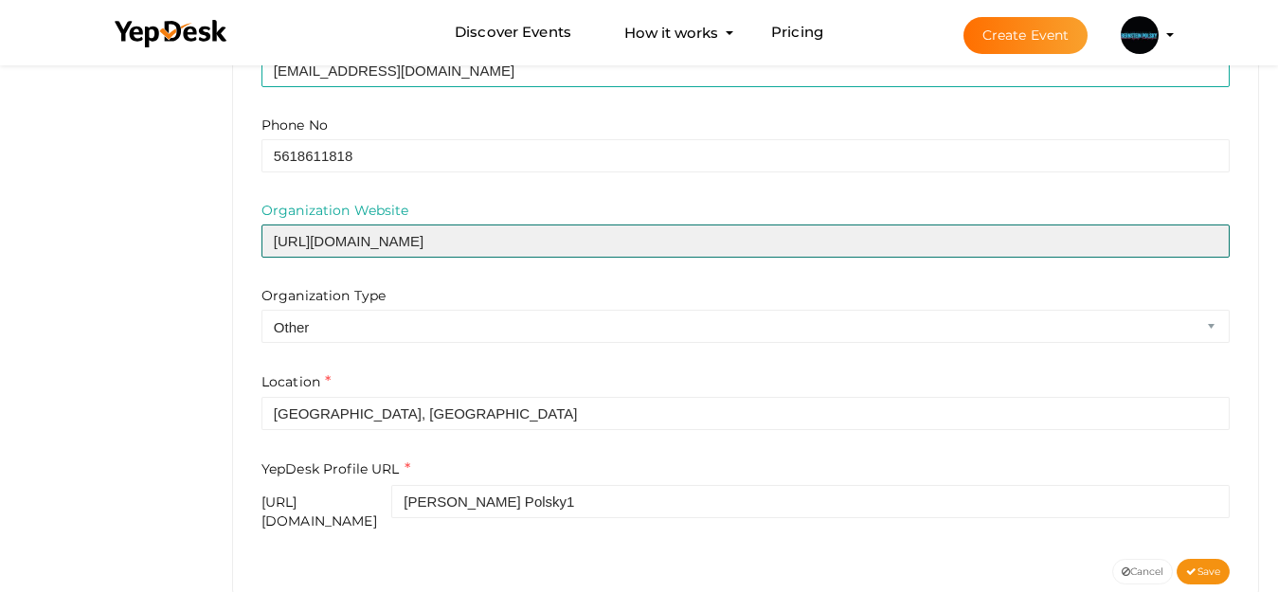
scroll to position [757, 0]
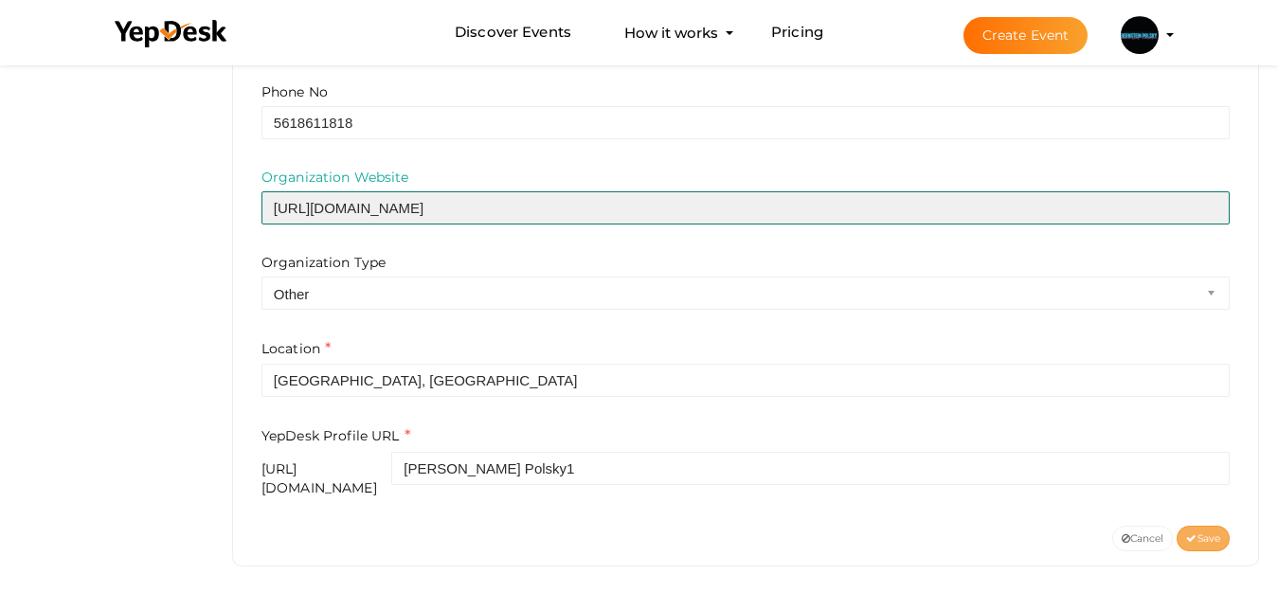
type input "https://bpinjury.com/"
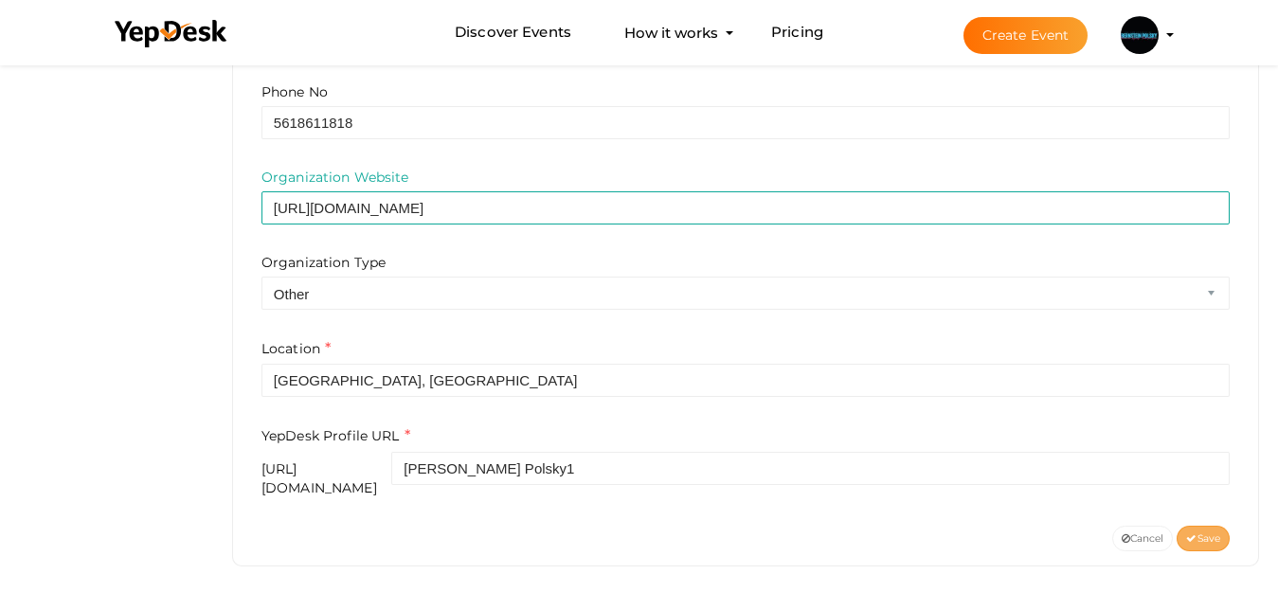
click at [1201, 532] on span "Save" at bounding box center [1203, 538] width 34 height 12
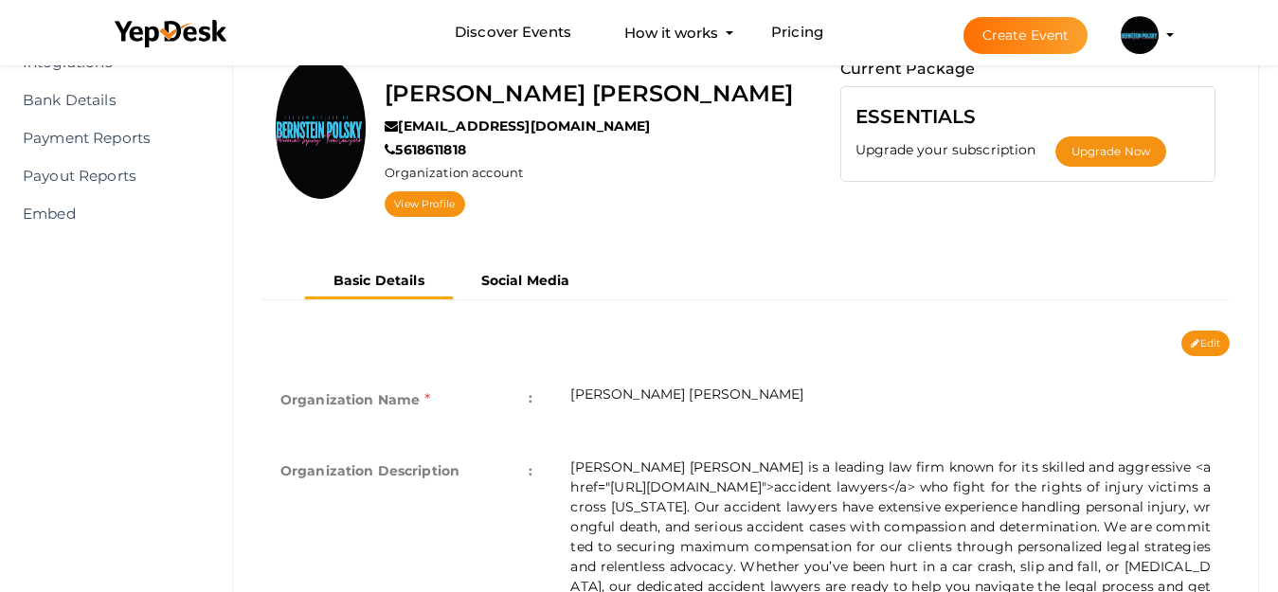
scroll to position [144, 0]
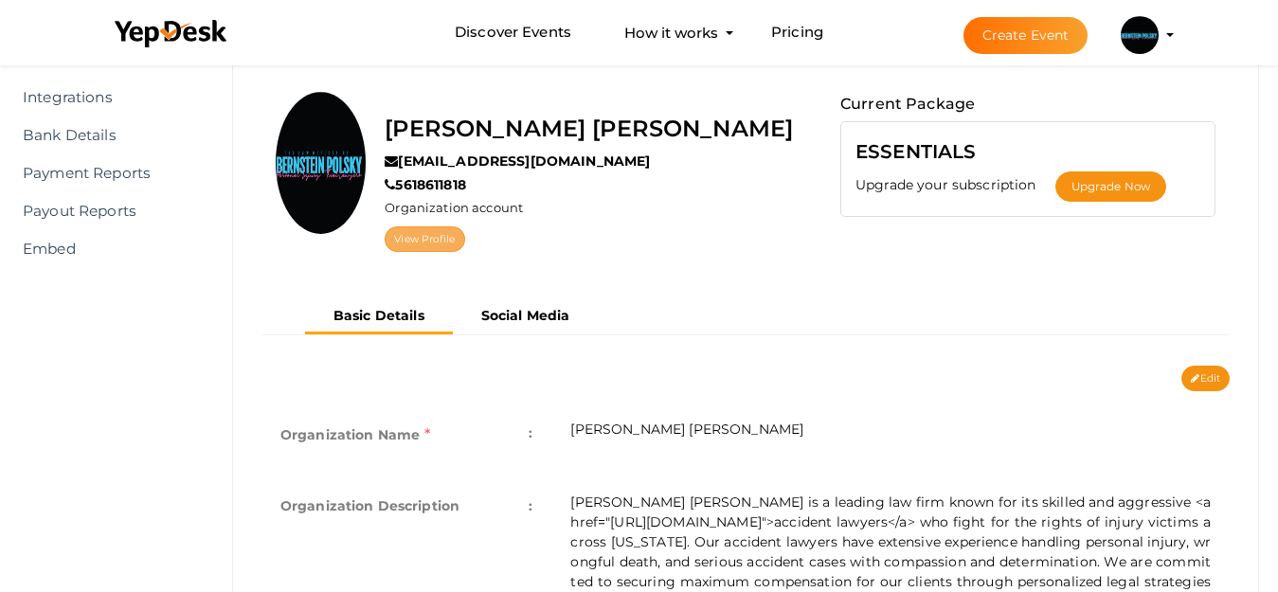
click at [464, 244] on link "View Profile" at bounding box center [425, 239] width 80 height 26
click at [458, 237] on link "View Profile" at bounding box center [425, 239] width 80 height 26
click at [464, 233] on link "View Profile" at bounding box center [425, 239] width 80 height 26
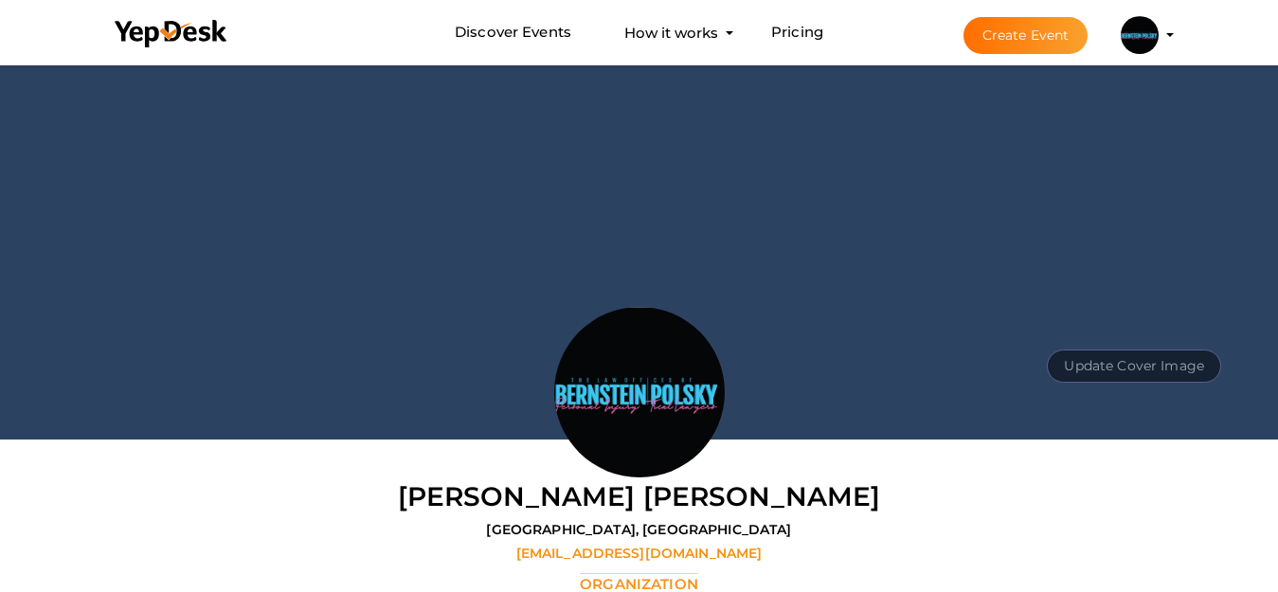
click at [1143, 361] on button "Update Cover Image" at bounding box center [1134, 366] width 174 height 33
click at [1111, 322] on input "file" at bounding box center [1132, 323] width 150 height 33
type input "C:\fakepath\banner.JPG"
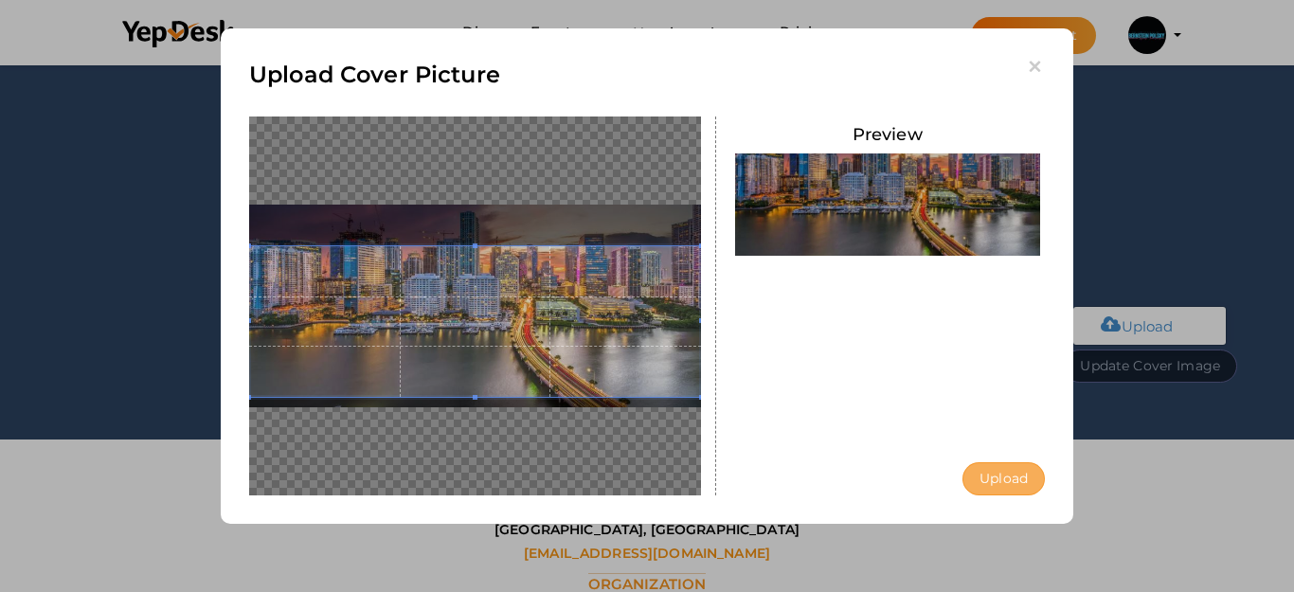
click at [1005, 484] on button "Upload" at bounding box center [1004, 478] width 82 height 33
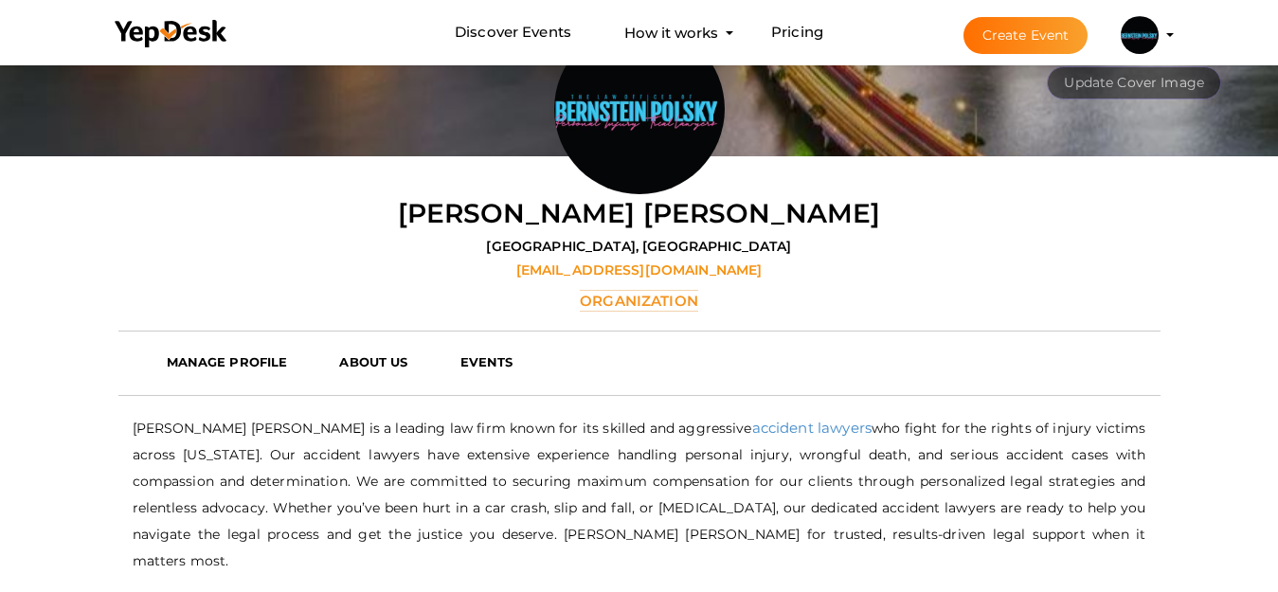
scroll to position [284, 0]
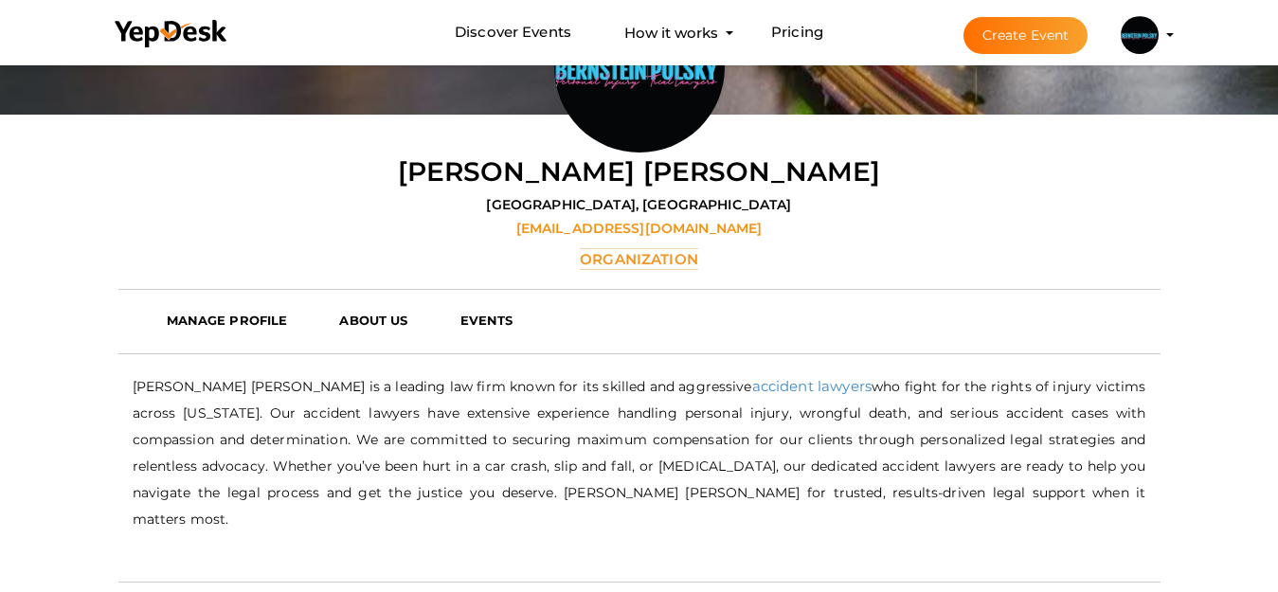
scroll to position [345, 0]
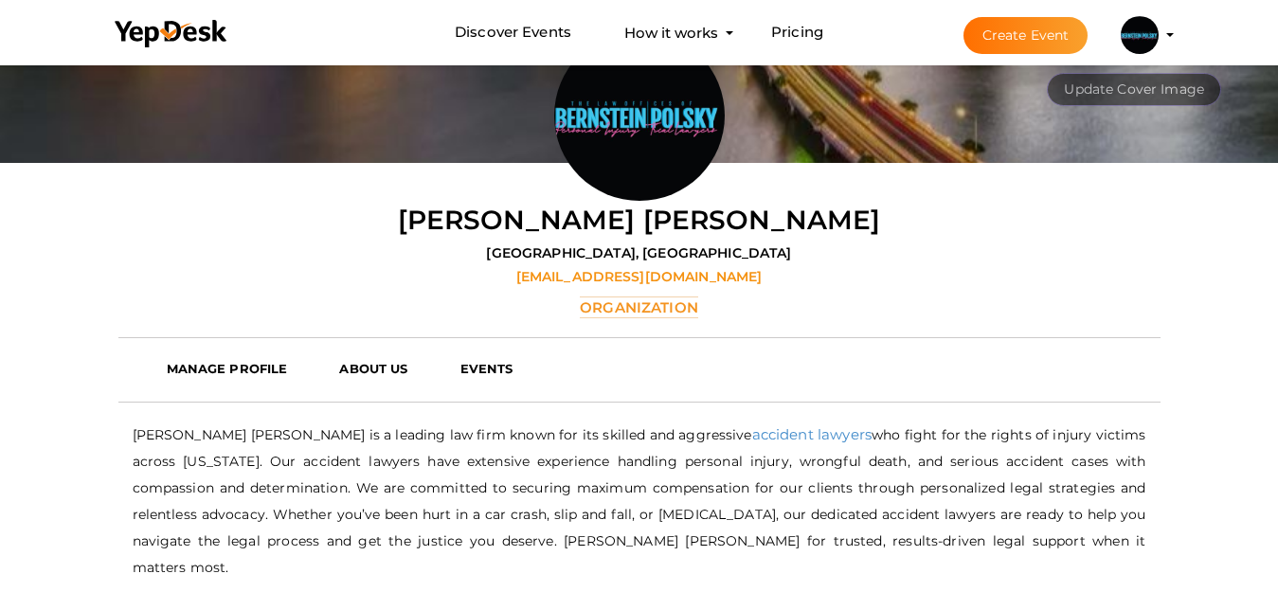
scroll to position [284, 0]
